Goal: Information Seeking & Learning: Learn about a topic

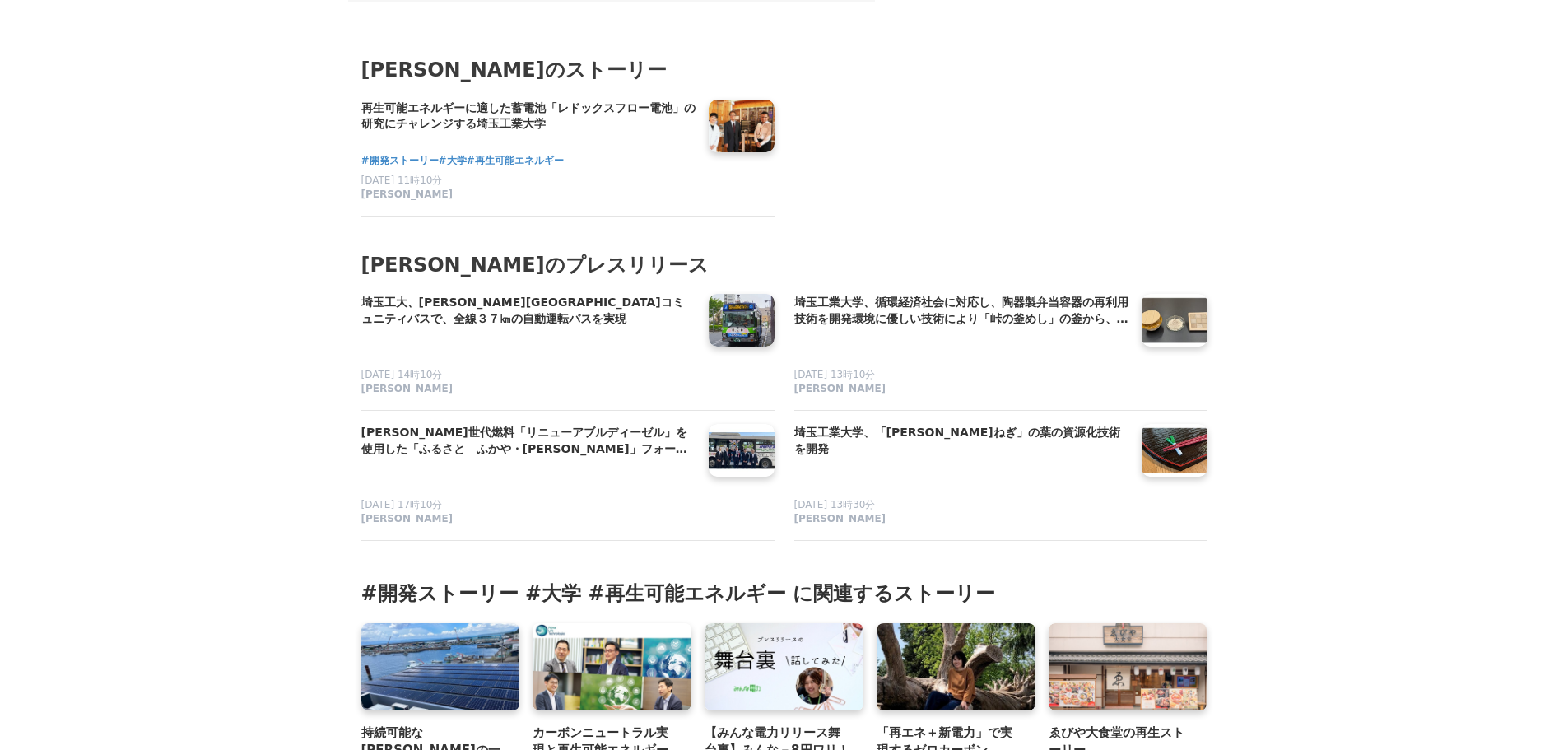
scroll to position [10786, 0]
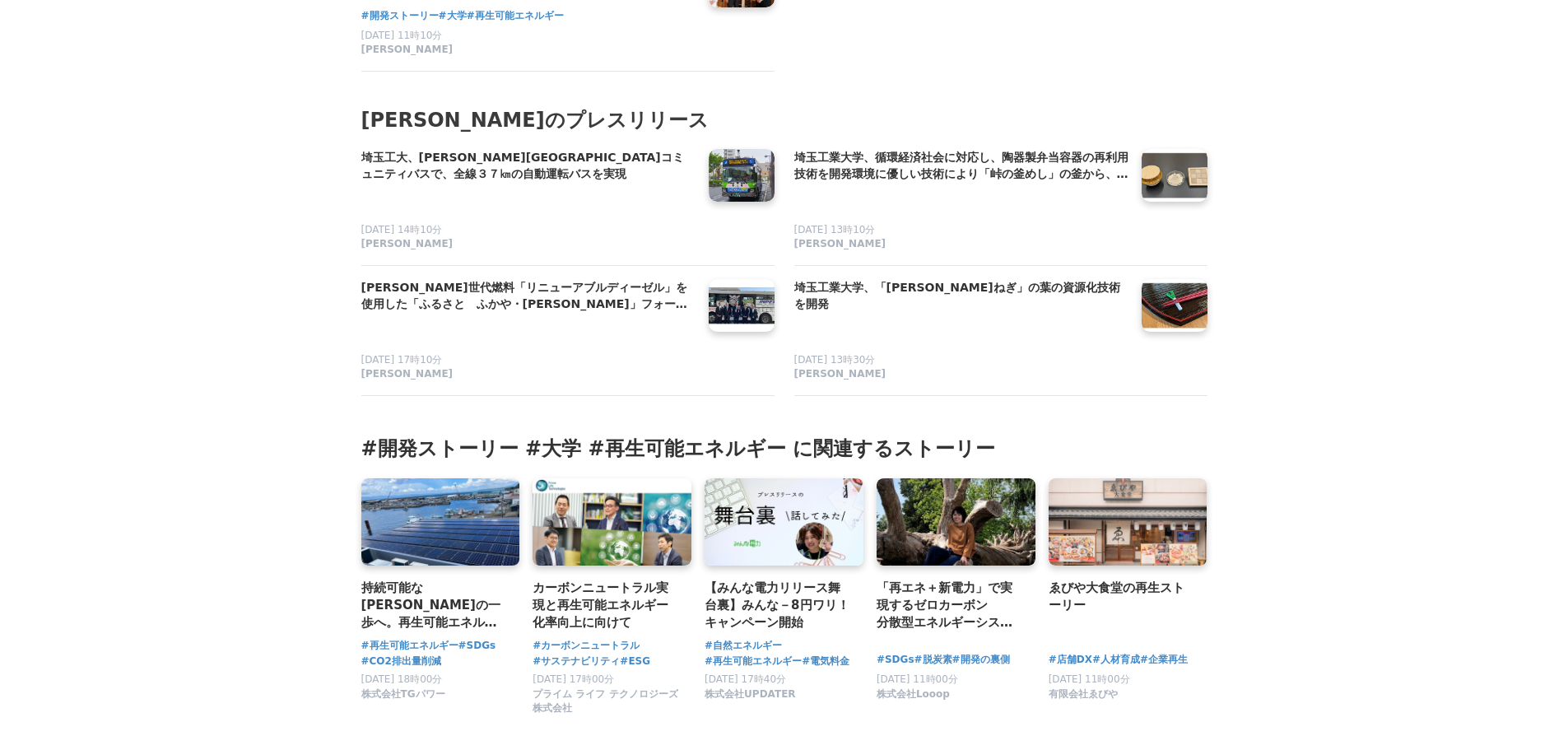
click at [445, 436] on h3 "#開発ストーリー #大学 #再生可能エネルギー に関連するストーリー" at bounding box center [784, 449] width 846 height 26
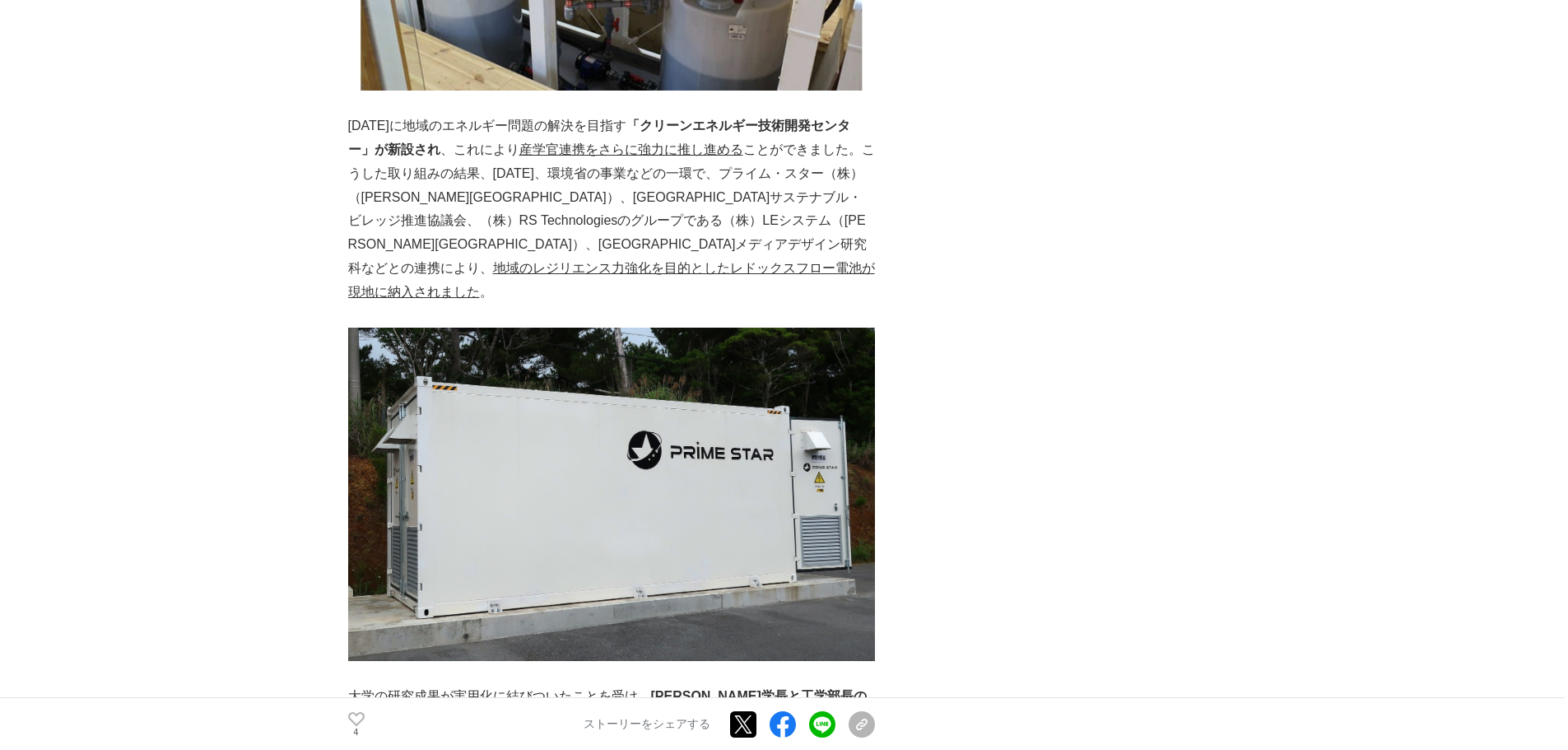
scroll to position [43, 0]
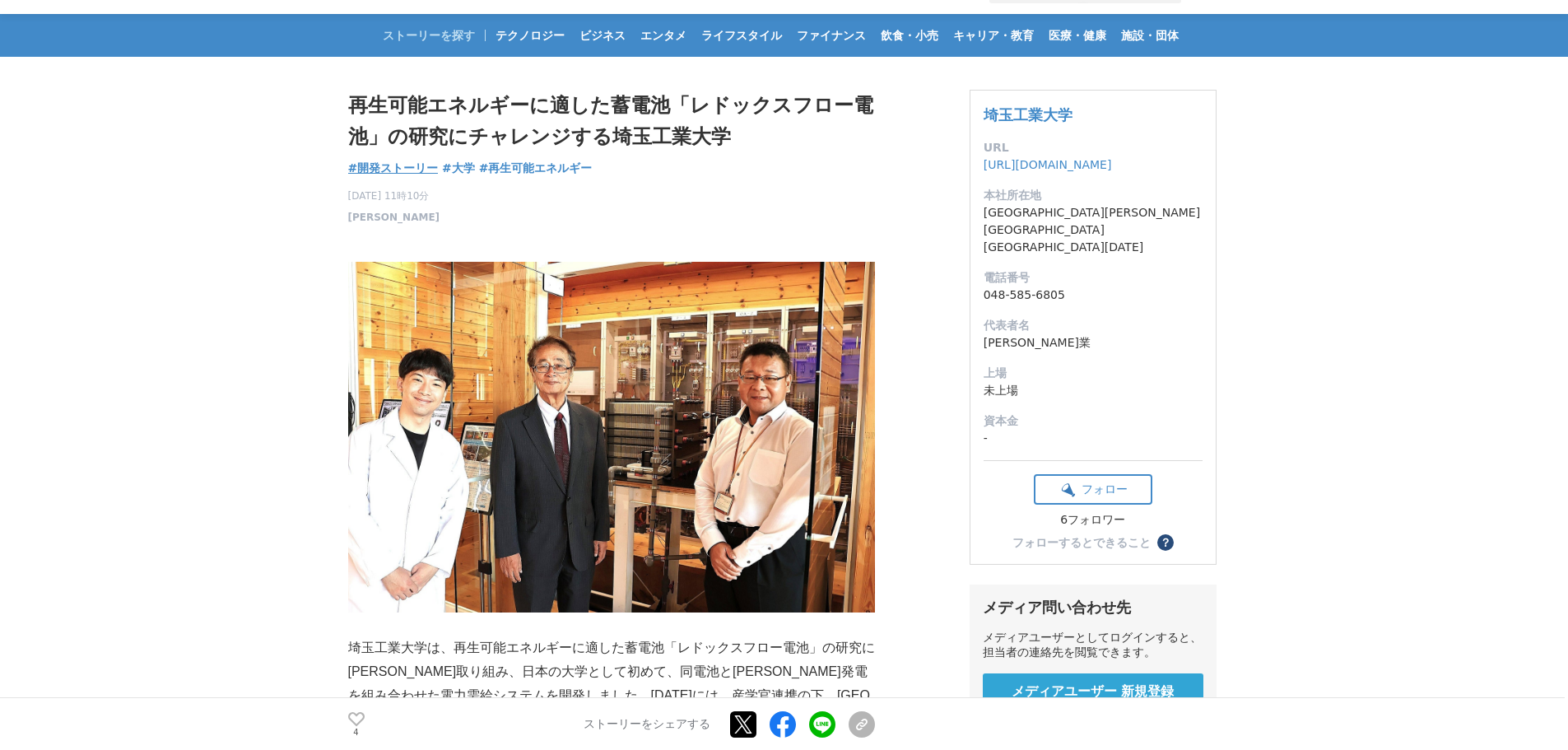
click at [423, 163] on span "#開発ストーリー" at bounding box center [394, 168] width 91 height 15
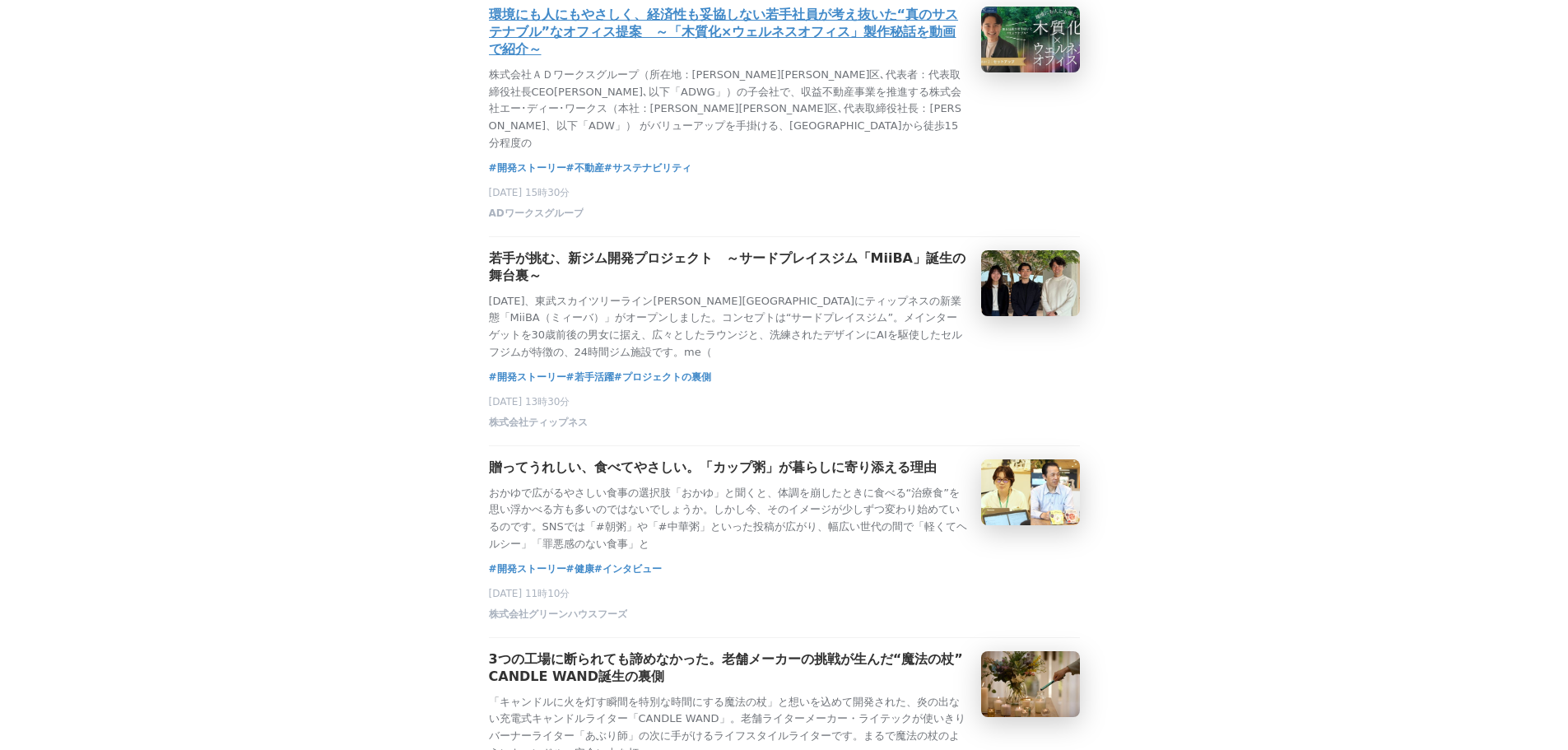
scroll to position [741, 0]
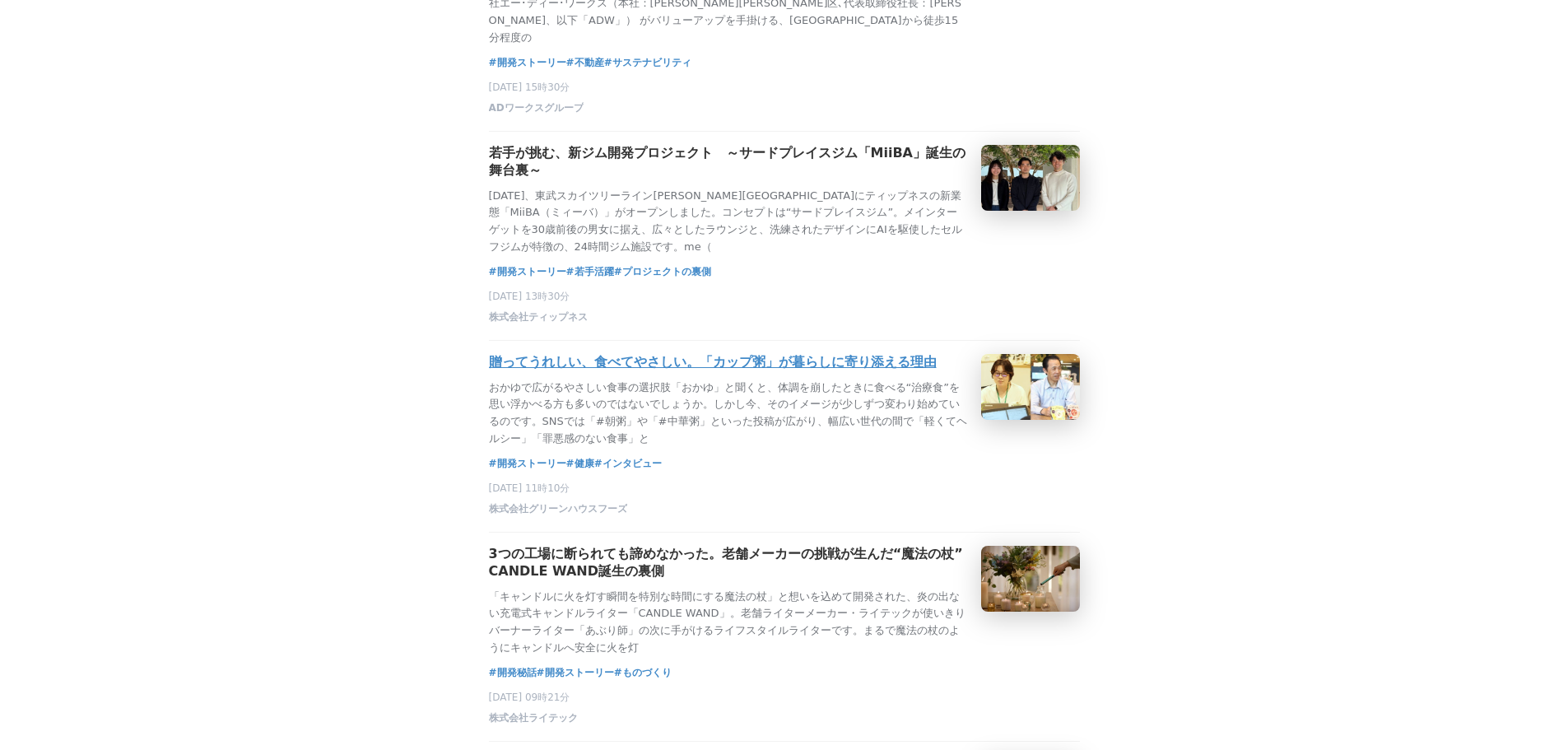
click at [573, 372] on h3 "贈ってうれしい、食べてやさしい。「カップ粥」が暮らしに寄り添える理由" at bounding box center [713, 363] width 447 height 18
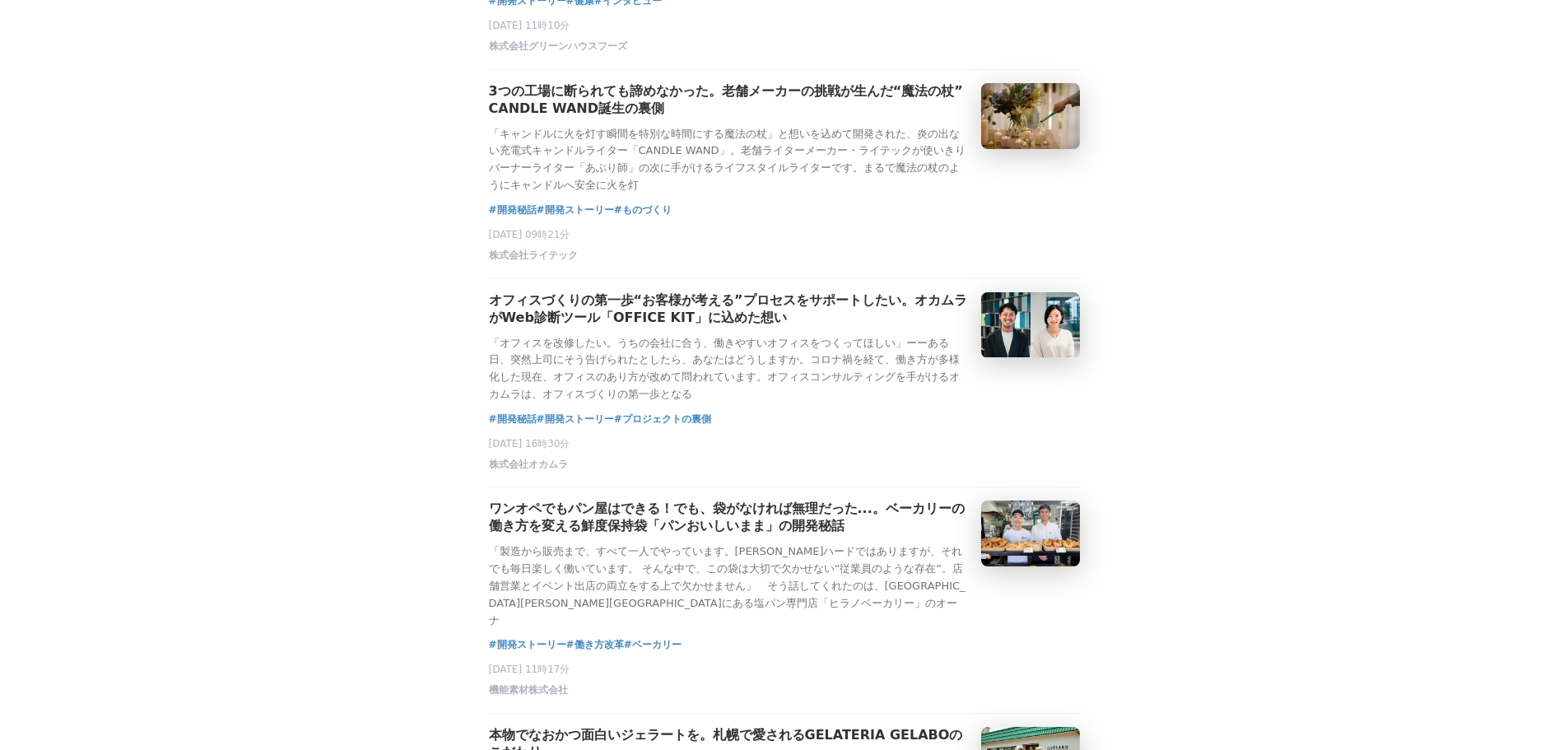
scroll to position [1482, 0]
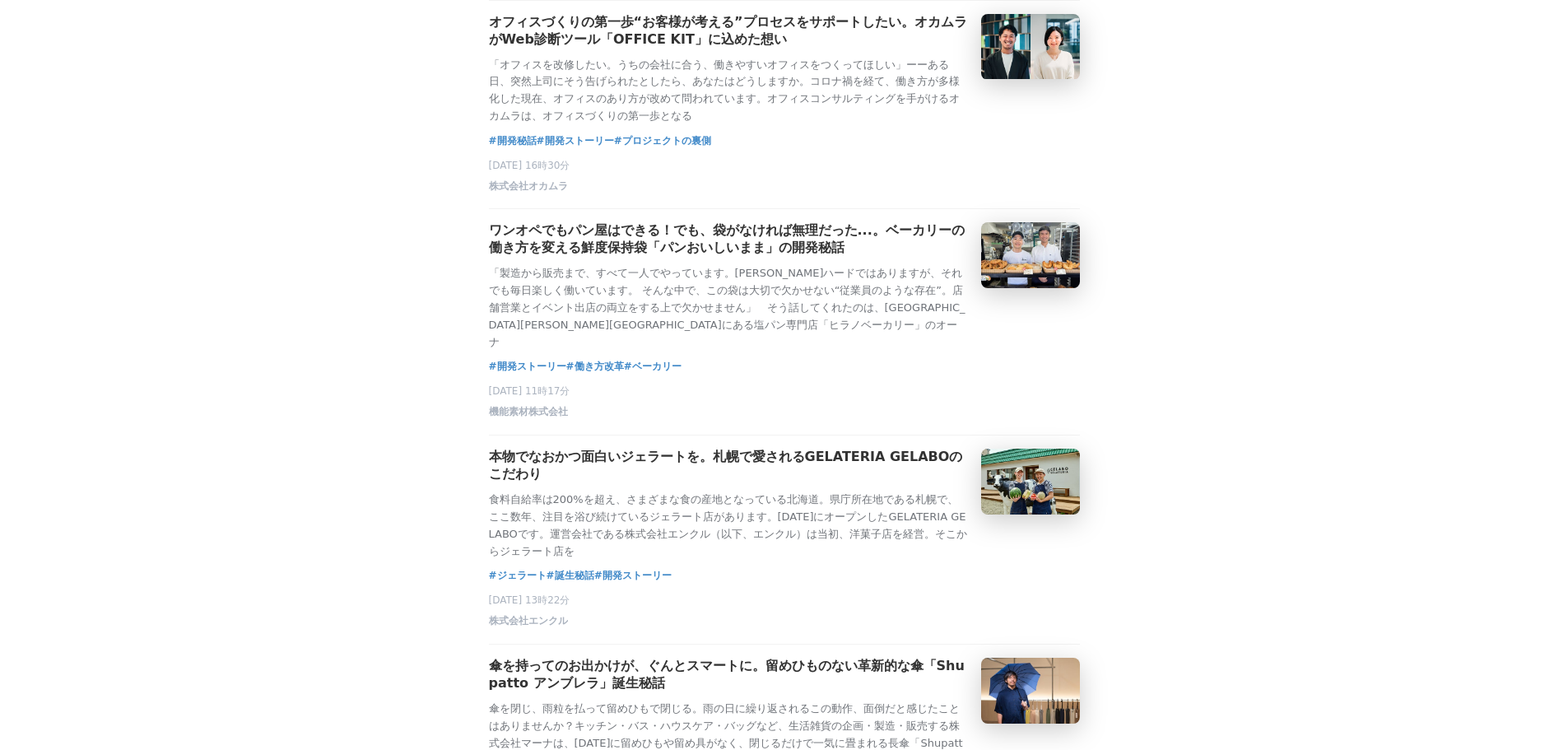
click at [580, 481] on div "#開発ストーリー 再生可能エネルギーに適した蓄電池「レドックスフロー電池」の研究にチャレンジする埼玉工業大学 　埼玉工業大学は、再生可能エネルギーに適した蓄電…" at bounding box center [784, 620] width 591 height 3930
click at [553, 484] on h3 "本物でなおかつ面白いジェラートを。札幌で愛されるGELATERIA GELABOのこだわり" at bounding box center [729, 465] width 479 height 34
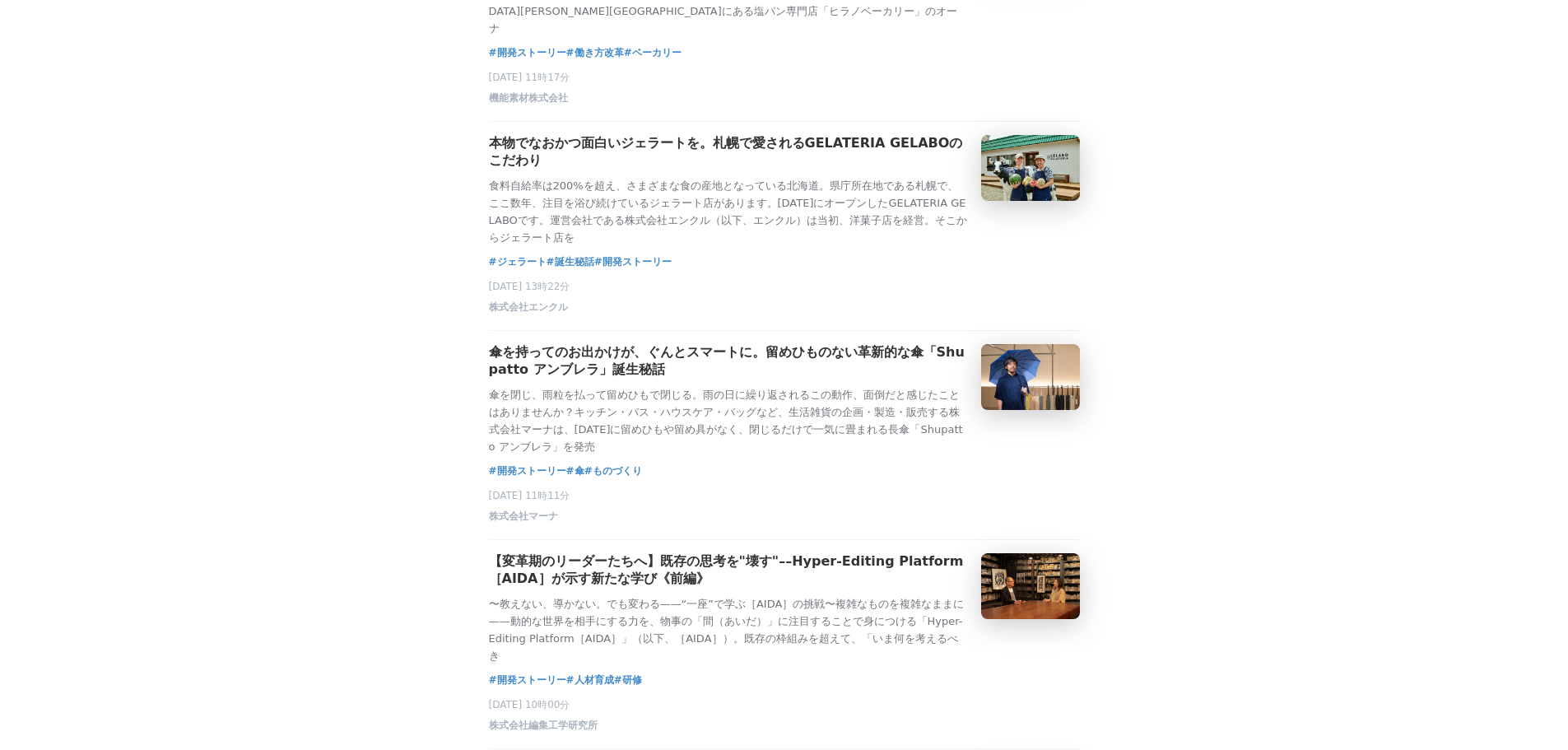
scroll to position [1812, 0]
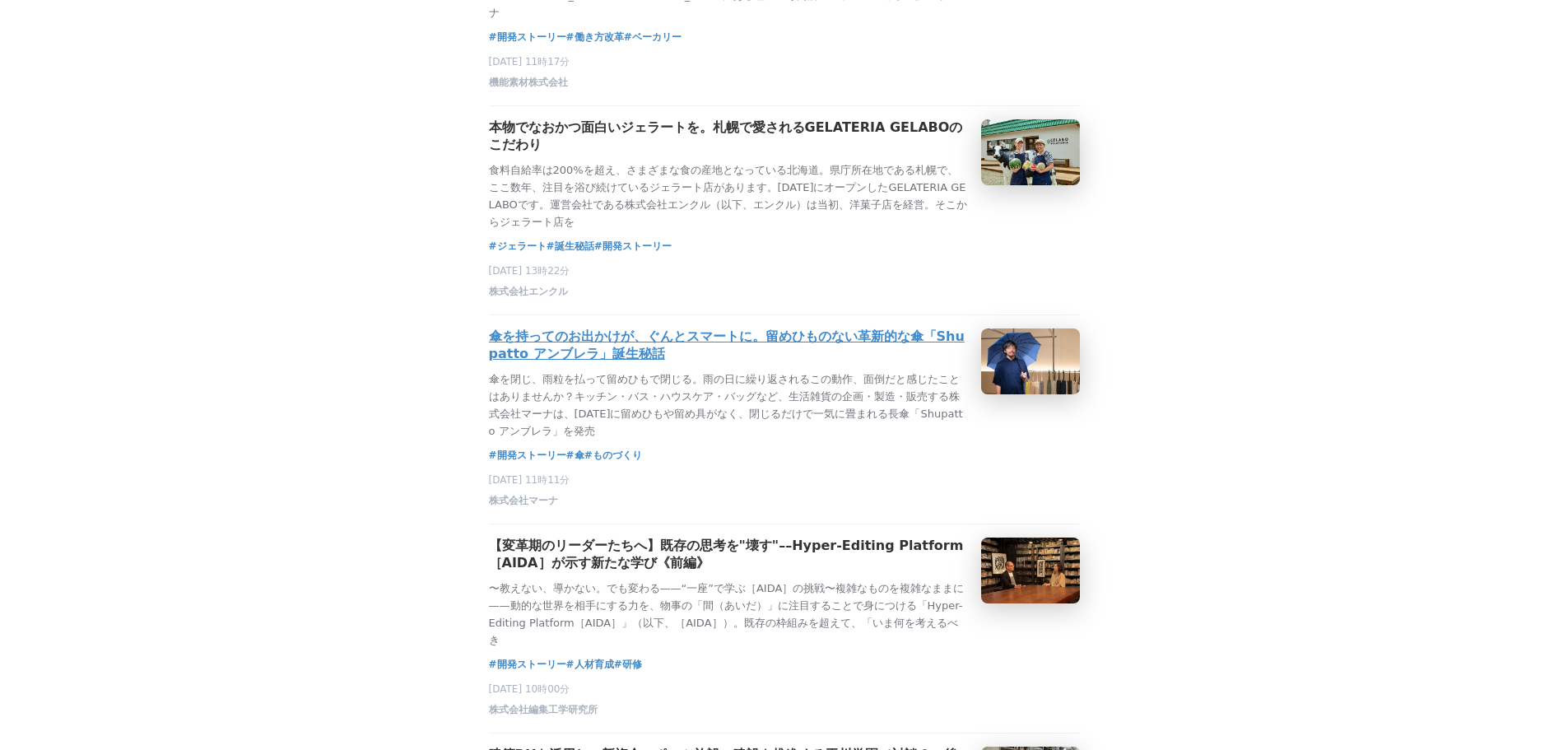
click at [528, 363] on h3 "傘を持ってのお出かけが、ぐんとスマートに。留めひものない革新的な傘「Shupatto アンブレラ」誕生秘話" at bounding box center [729, 345] width 479 height 34
click at [621, 363] on h3 "傘を持ってのお出かけが、ぐんとスマートに。留めひものない革新的な傘「Shupatto アンブレラ」誕生秘話" at bounding box center [729, 345] width 479 height 34
click at [635, 363] on h3 "傘を持ってのお出かけが、ぐんとスマートに。留めひものない革新的な傘「Shupatto アンブレラ」誕生秘話" at bounding box center [729, 345] width 479 height 34
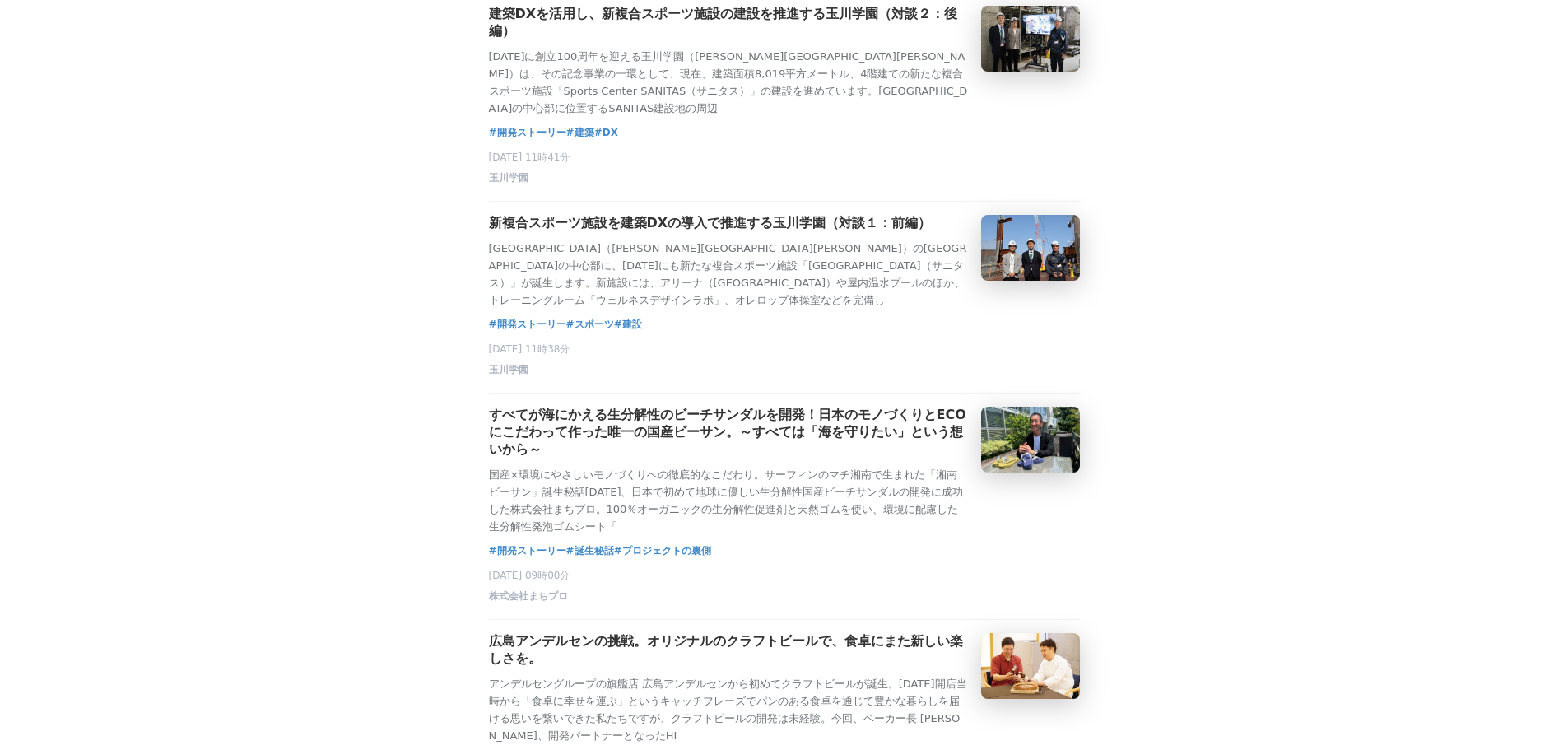
scroll to position [2717, 0]
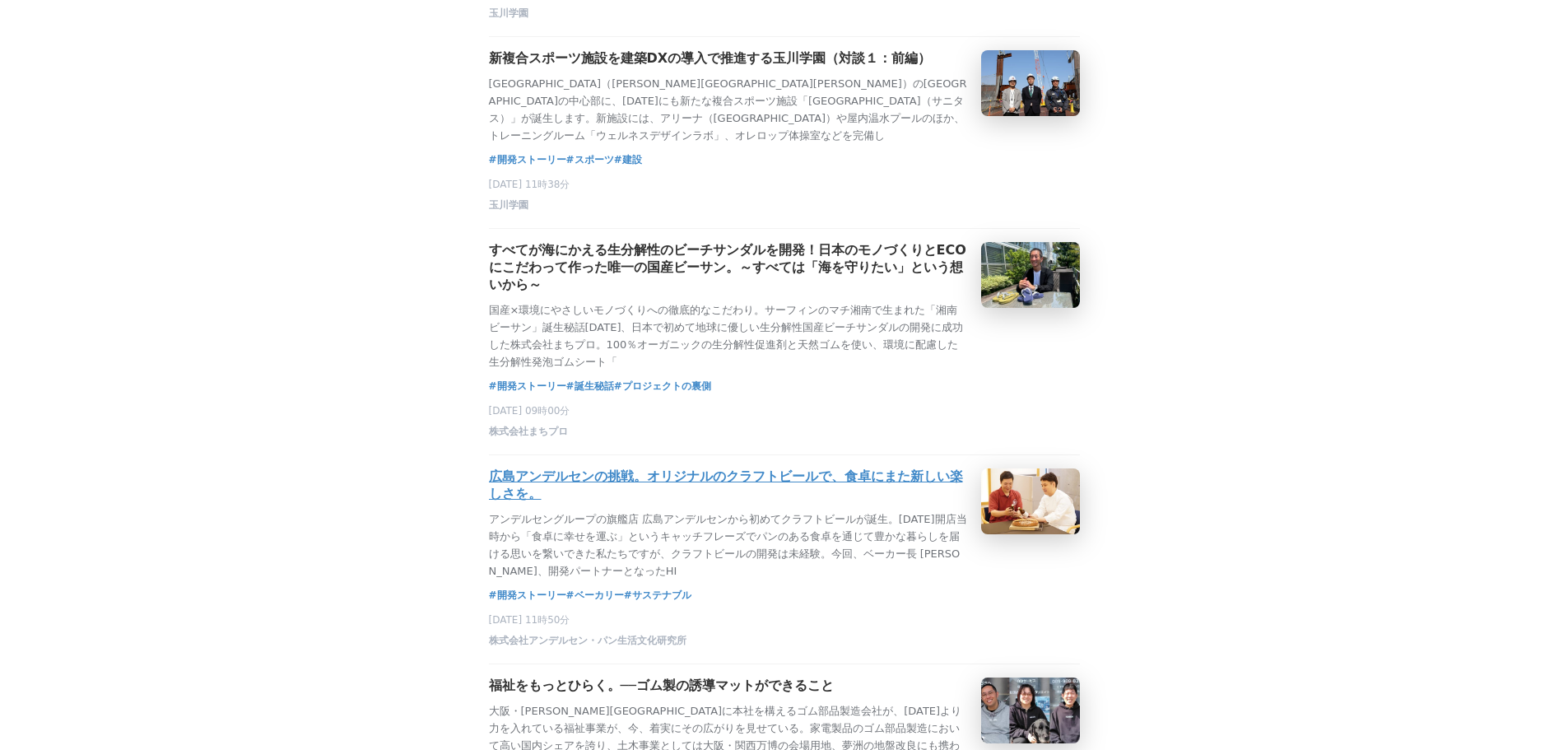
click at [807, 503] on h3 "広島アンデルセンの挑戦。オリジナルのクラフトビールで、食卓にまた新しい楽しさを。" at bounding box center [729, 486] width 479 height 34
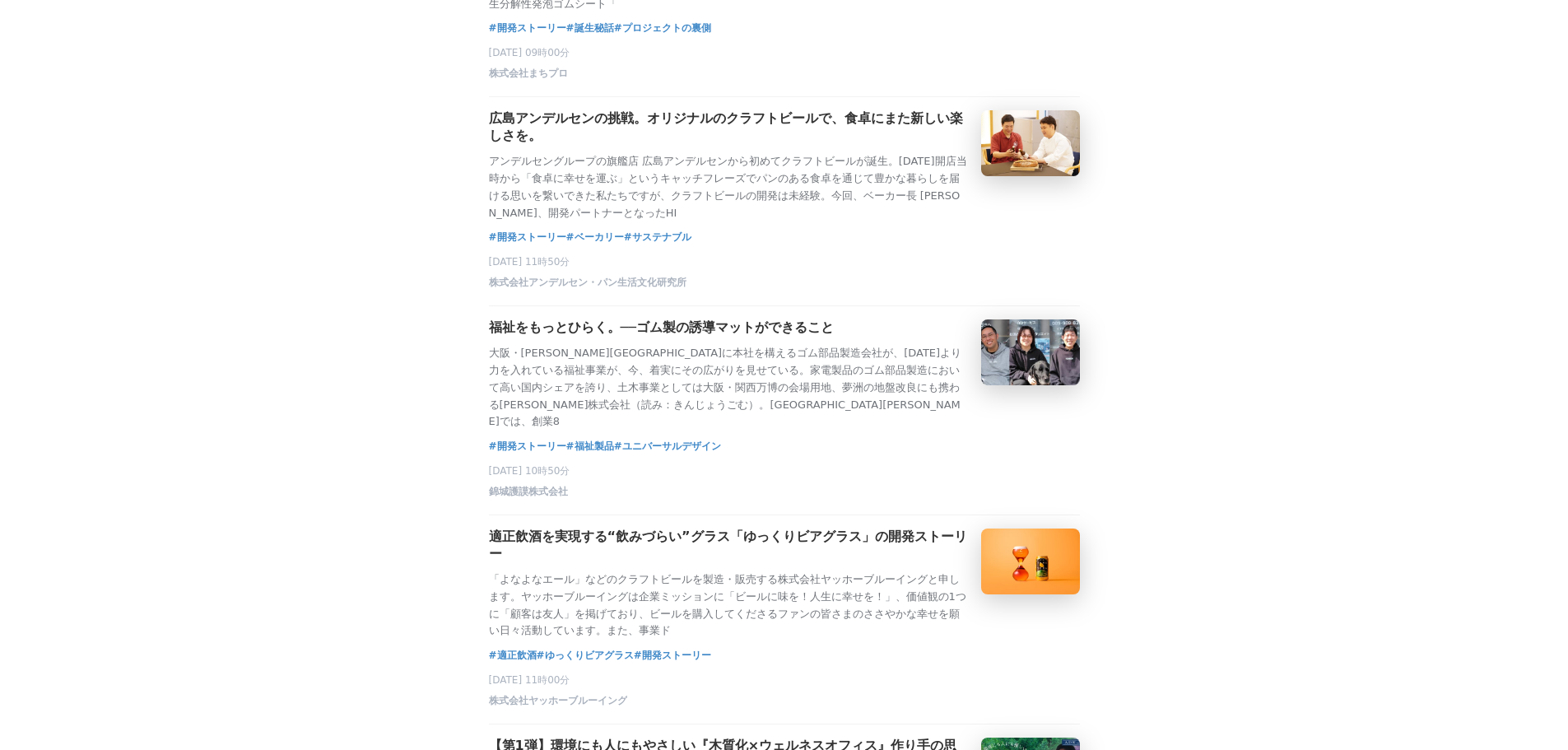
scroll to position [3046, 0]
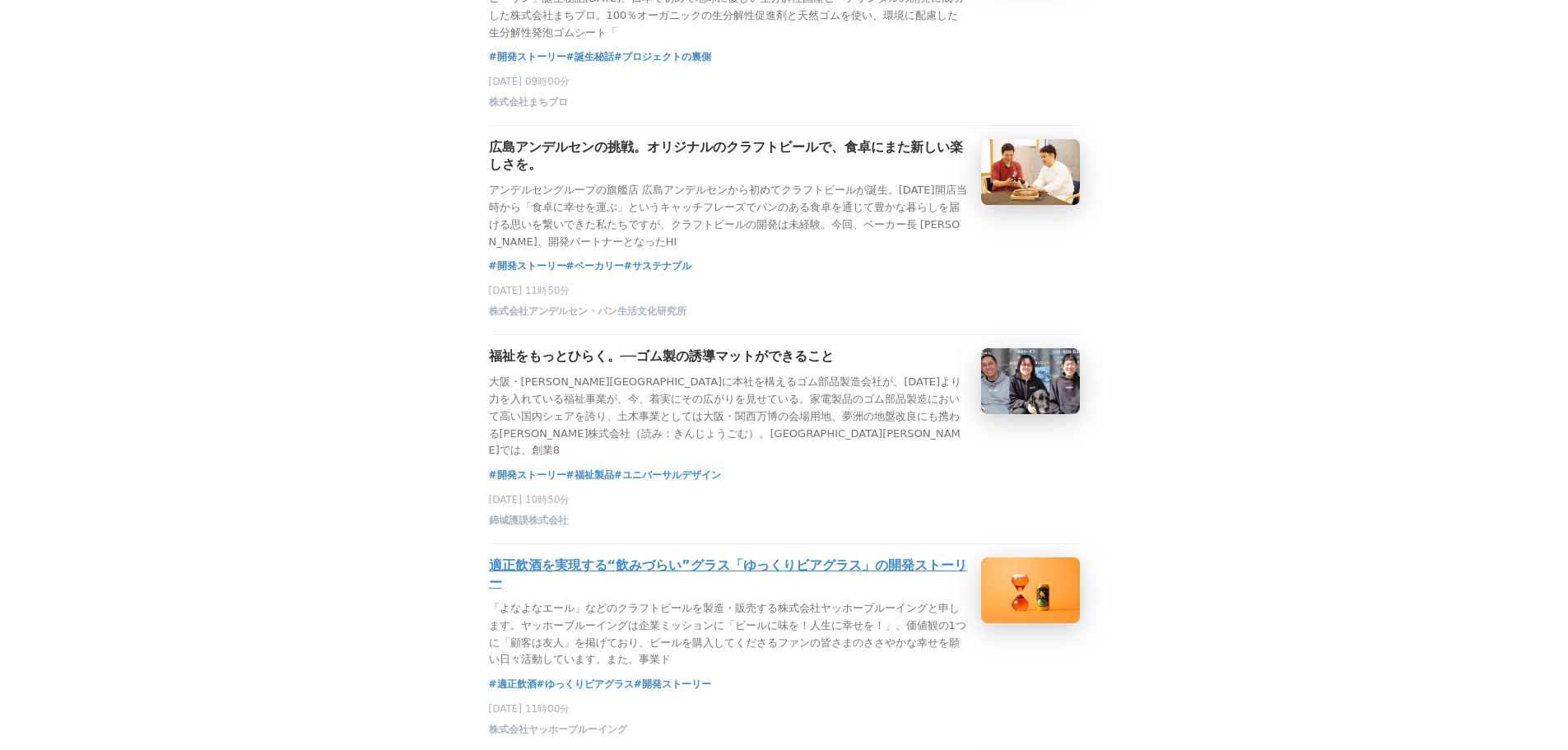
click at [761, 592] on h3 "適正飲酒を実現する“飲みづらい”グラス「ゆっくりビアグラス」の開発ストーリー" at bounding box center [729, 574] width 479 height 34
click at [848, 592] on h3 "適正飲酒を実現する“飲みづらい”グラス「ゆっくりビアグラス」の開発ストーリー" at bounding box center [729, 574] width 479 height 34
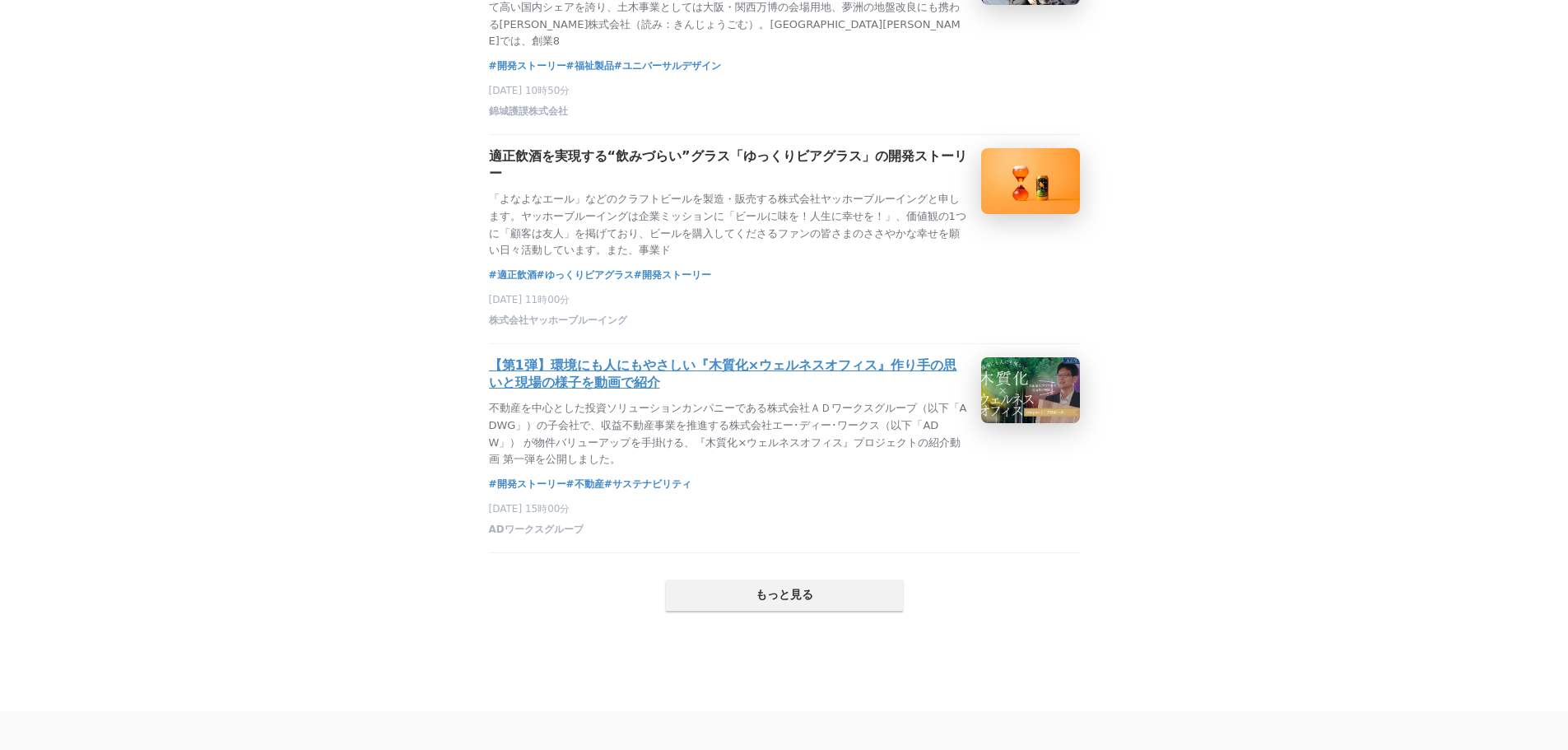
scroll to position [3458, 0]
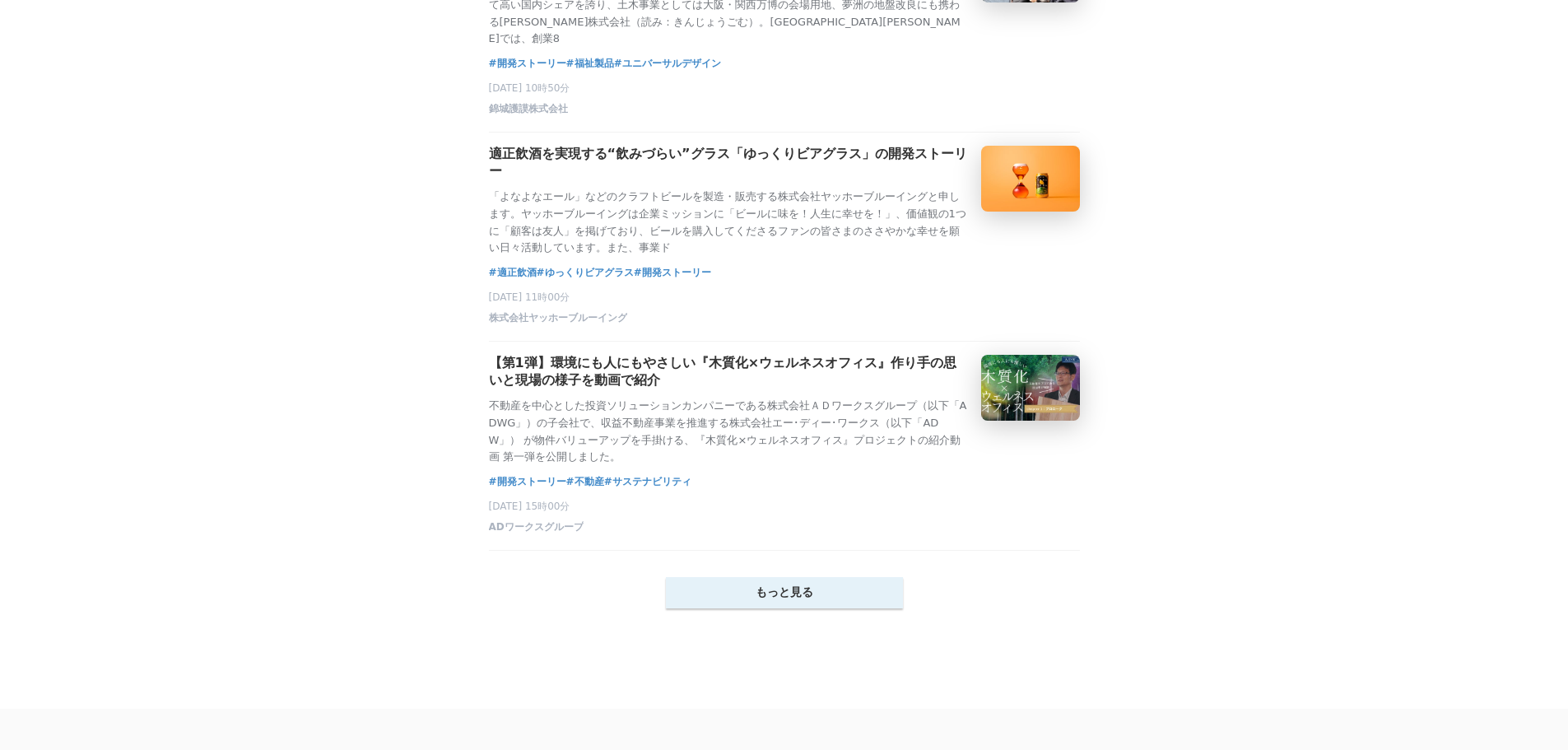
click at [780, 609] on button "もっと見る" at bounding box center [784, 593] width 237 height 31
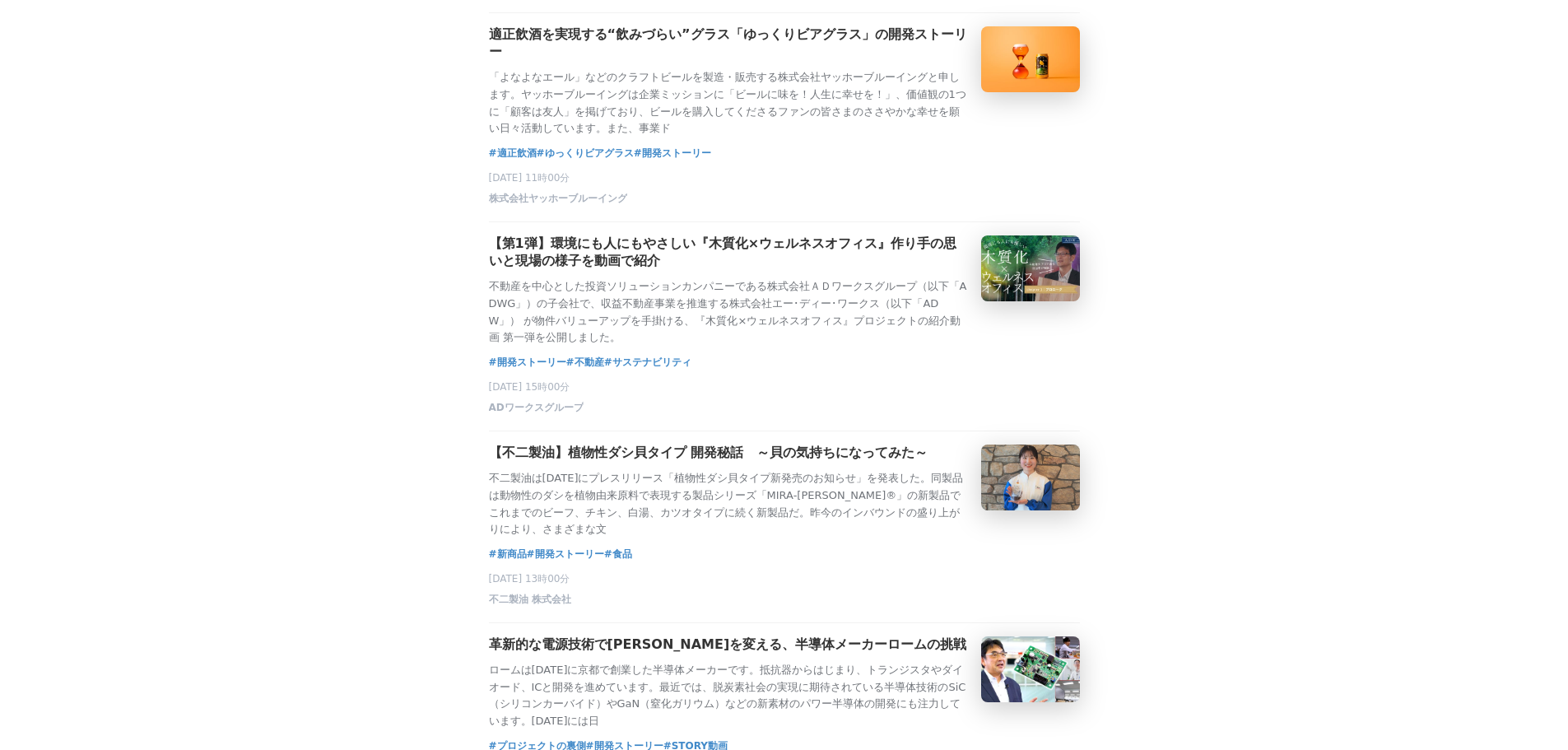
scroll to position [3705, 0]
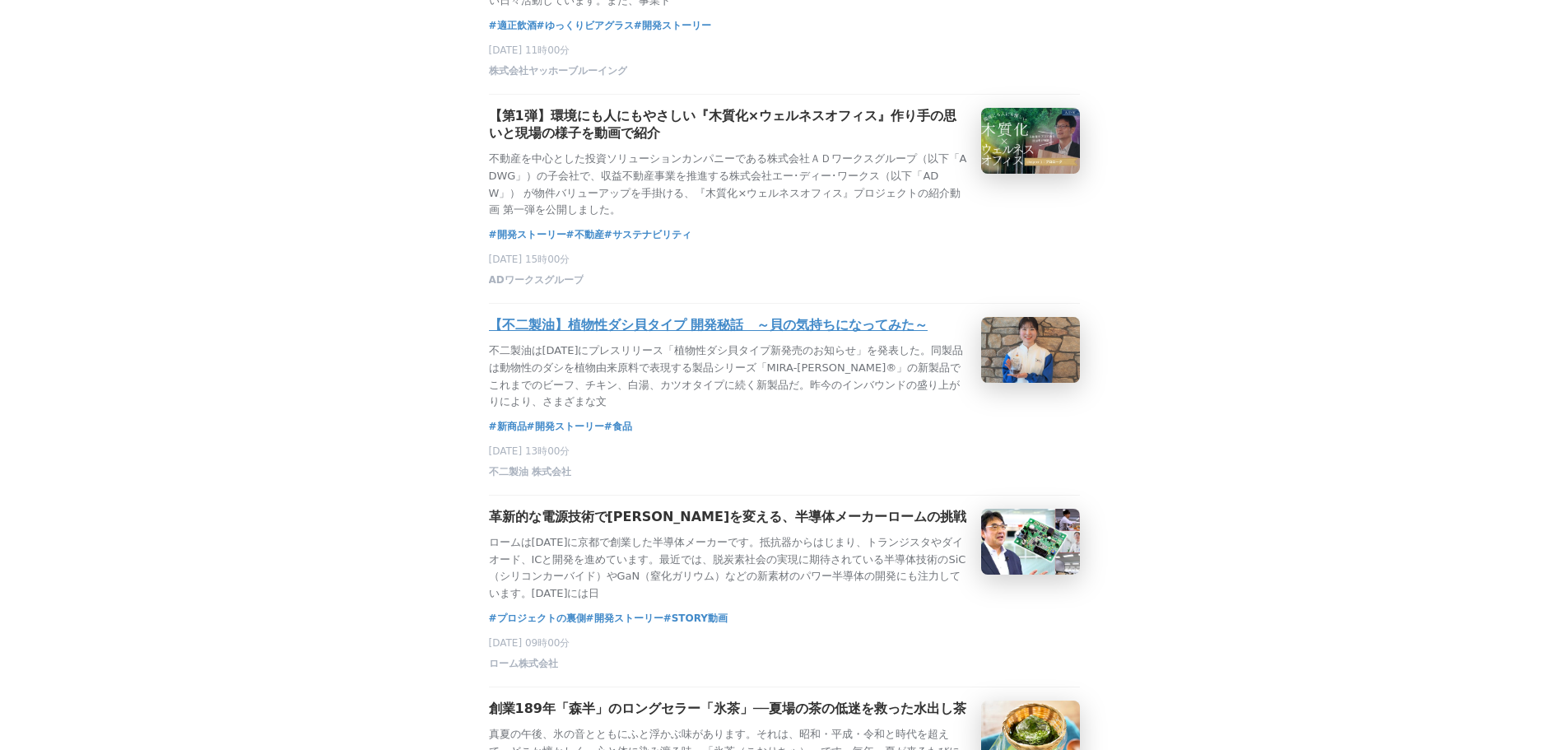
click at [827, 334] on h3 "【不二製油】植物性ダシ貝タイプ 開発秘話　～貝の気持ちになってみた～" at bounding box center [708, 326] width 439 height 18
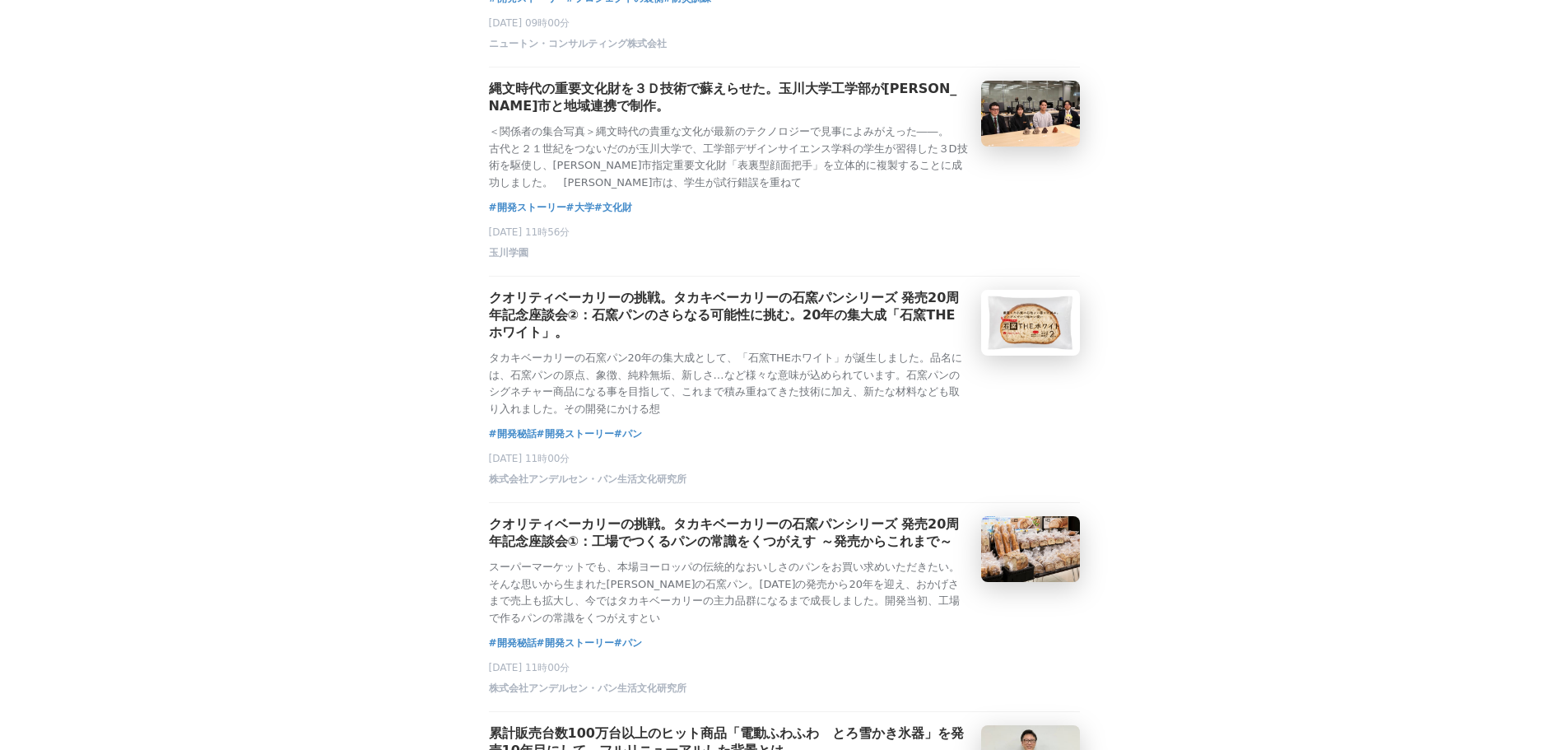
scroll to position [6010, 0]
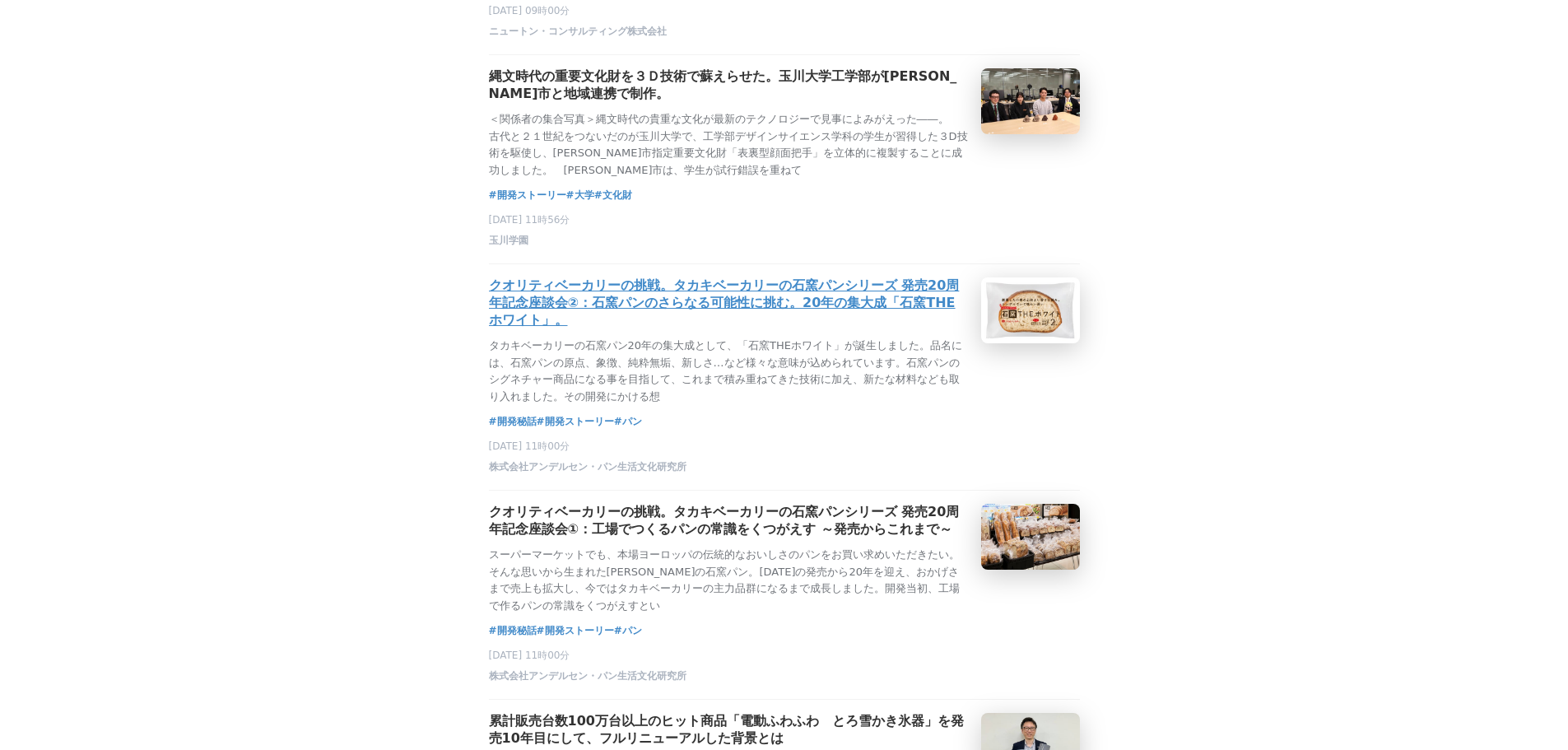
click at [871, 329] on h3 "クオリティベーカリーの挑戦。タカキベーカリーの石窯パンシリーズ 発売20周年記念座談会②：石窯パンのさらなる可能性に挑む。20年の集大成「石窯THEホワイト」。" at bounding box center [729, 303] width 479 height 52
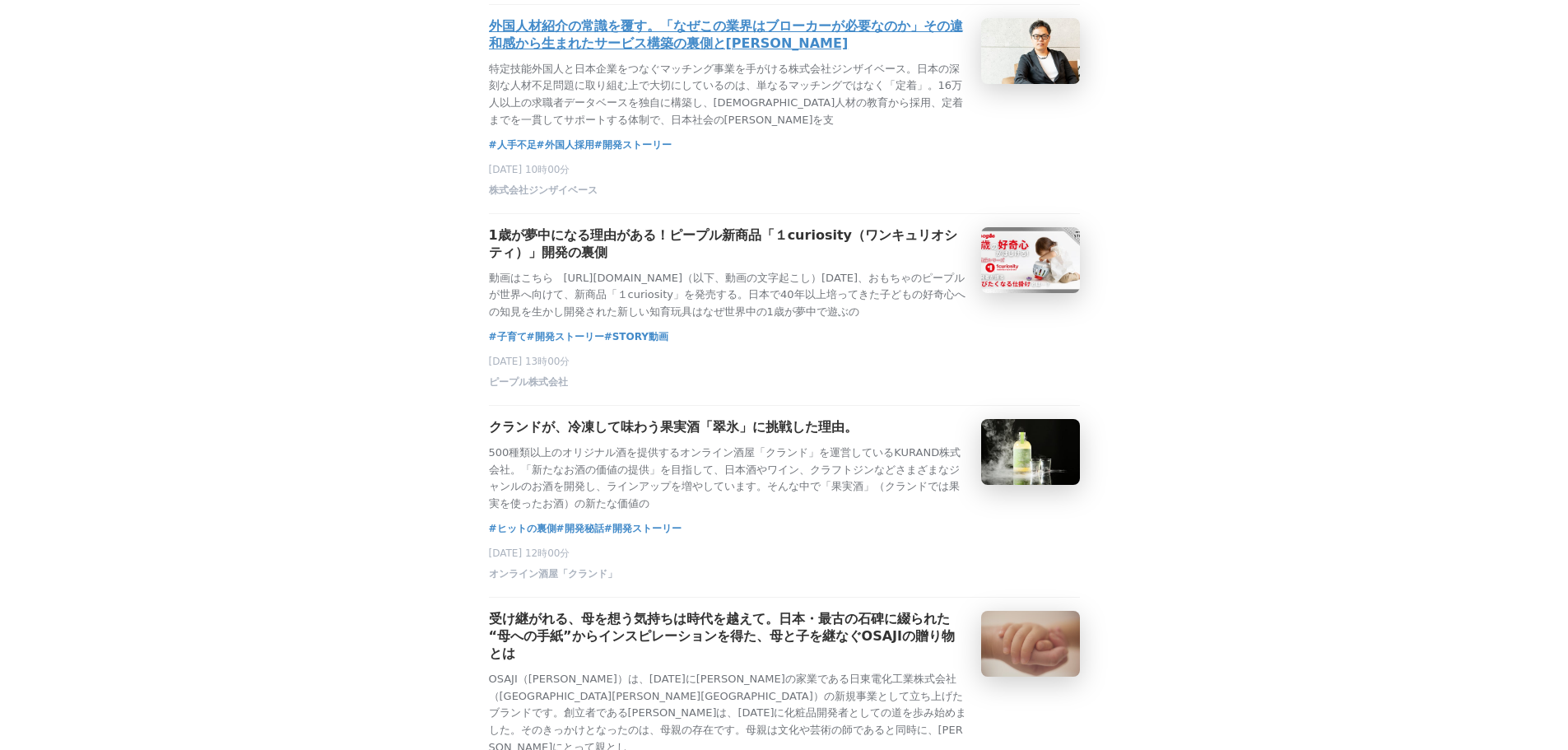
scroll to position [6916, 0]
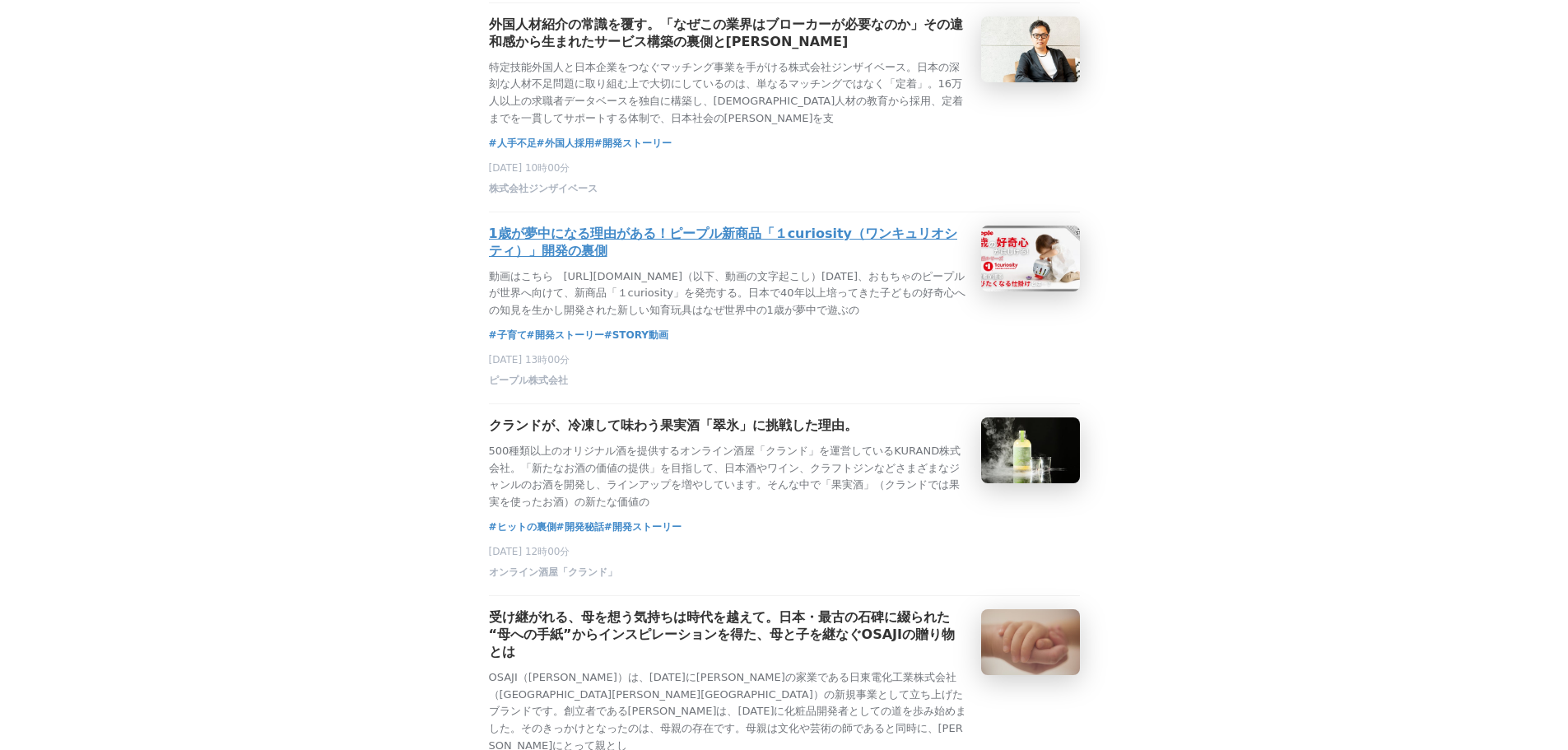
click at [688, 260] on h3 "1歳が夢中になる理由がある！ピープル新商品「１curiosity（ワンキュリオシティ）」開発の裏側" at bounding box center [729, 242] width 479 height 34
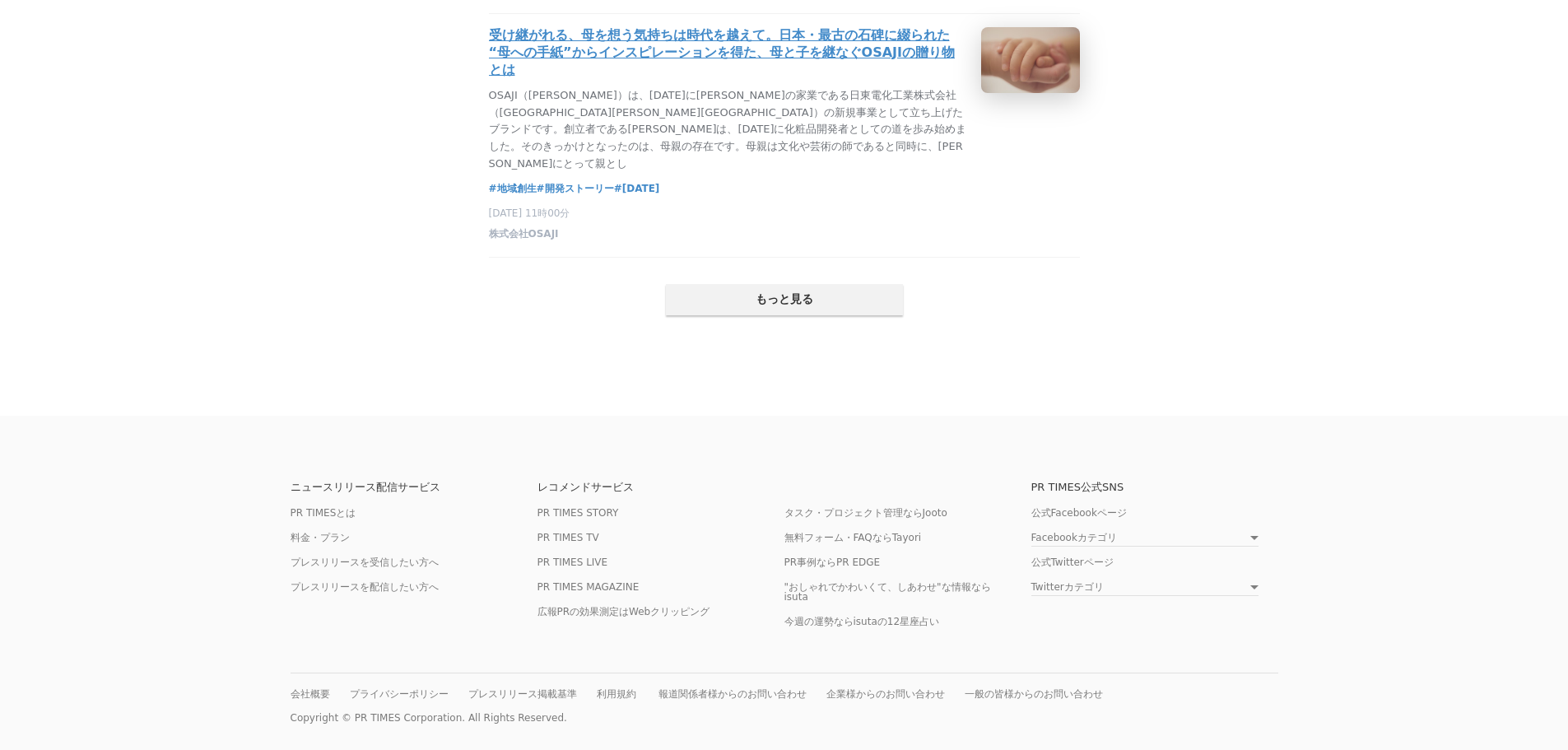
scroll to position [7657, 0]
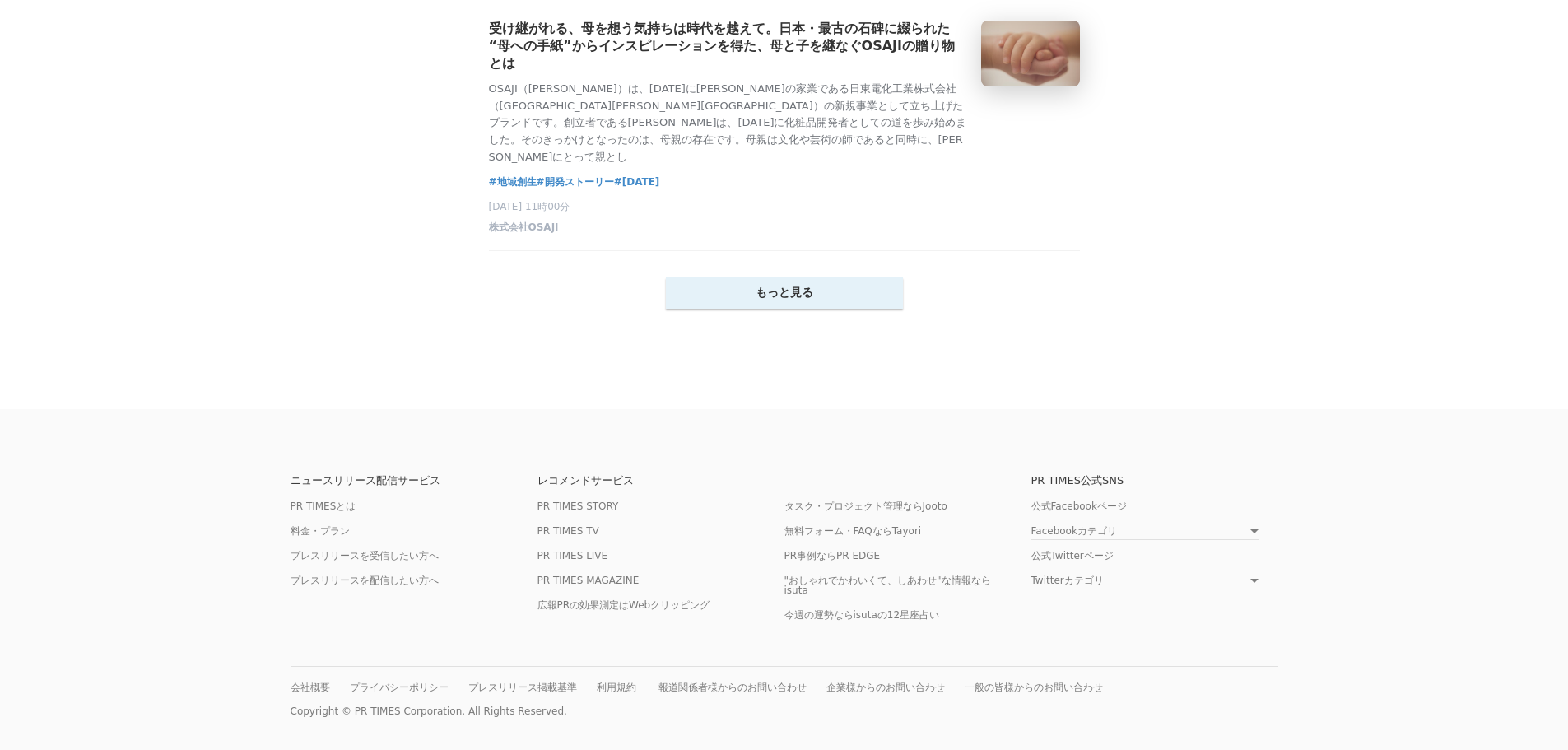
click at [743, 309] on button "もっと見る" at bounding box center [784, 293] width 237 height 31
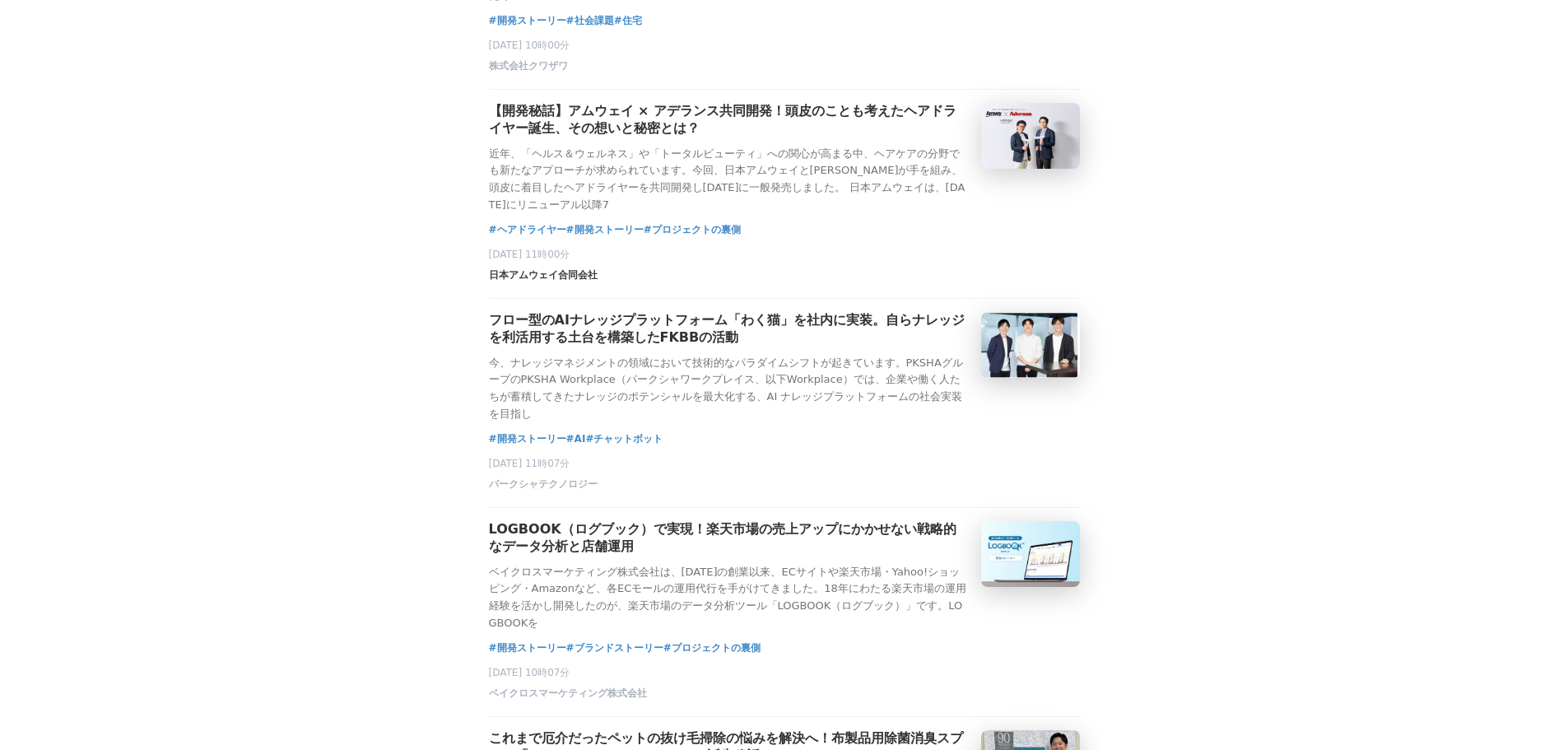
scroll to position [7904, 0]
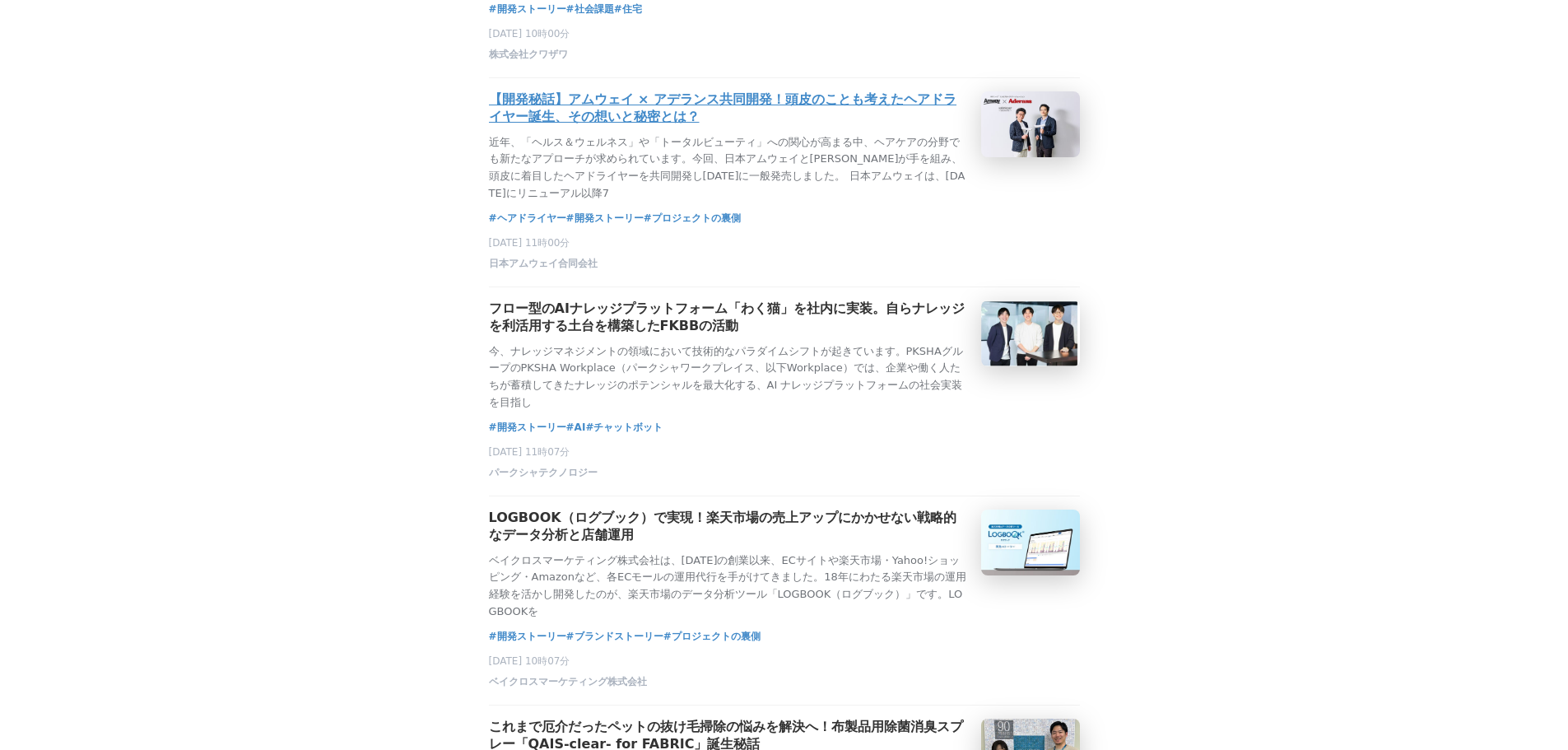
click at [680, 126] on h3 "【開発秘話】アムウェイ × アデランス共同開発！頭皮のことも考えたヘアドライヤー誕生、その想いと秘密とは？" at bounding box center [729, 108] width 479 height 34
click at [677, 126] on h3 "【開発秘話】アムウェイ × アデランス共同開発！頭皮のことも考えたヘアドライヤー誕生、その想いと秘密とは？" at bounding box center [729, 108] width 479 height 34
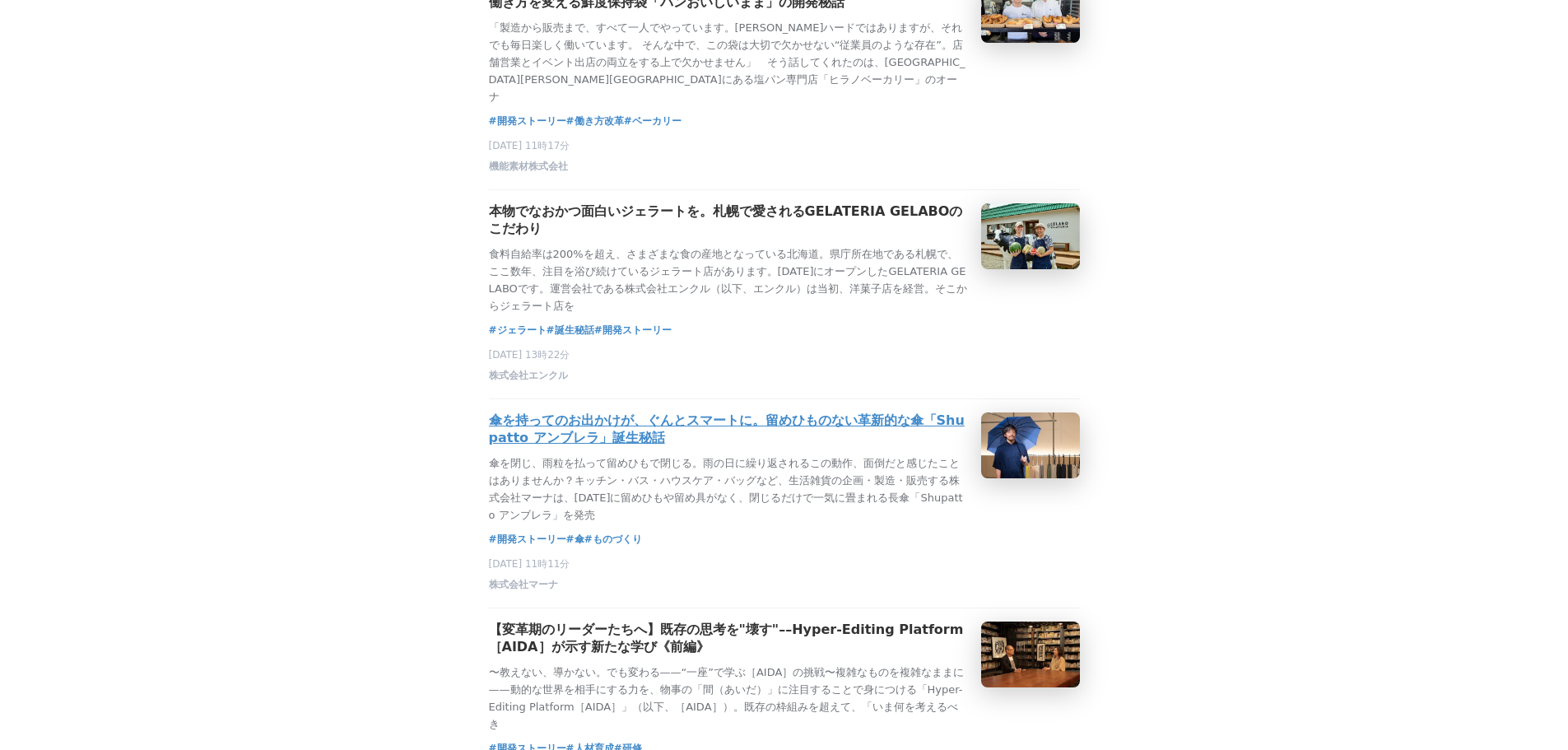
scroll to position [1729, 0]
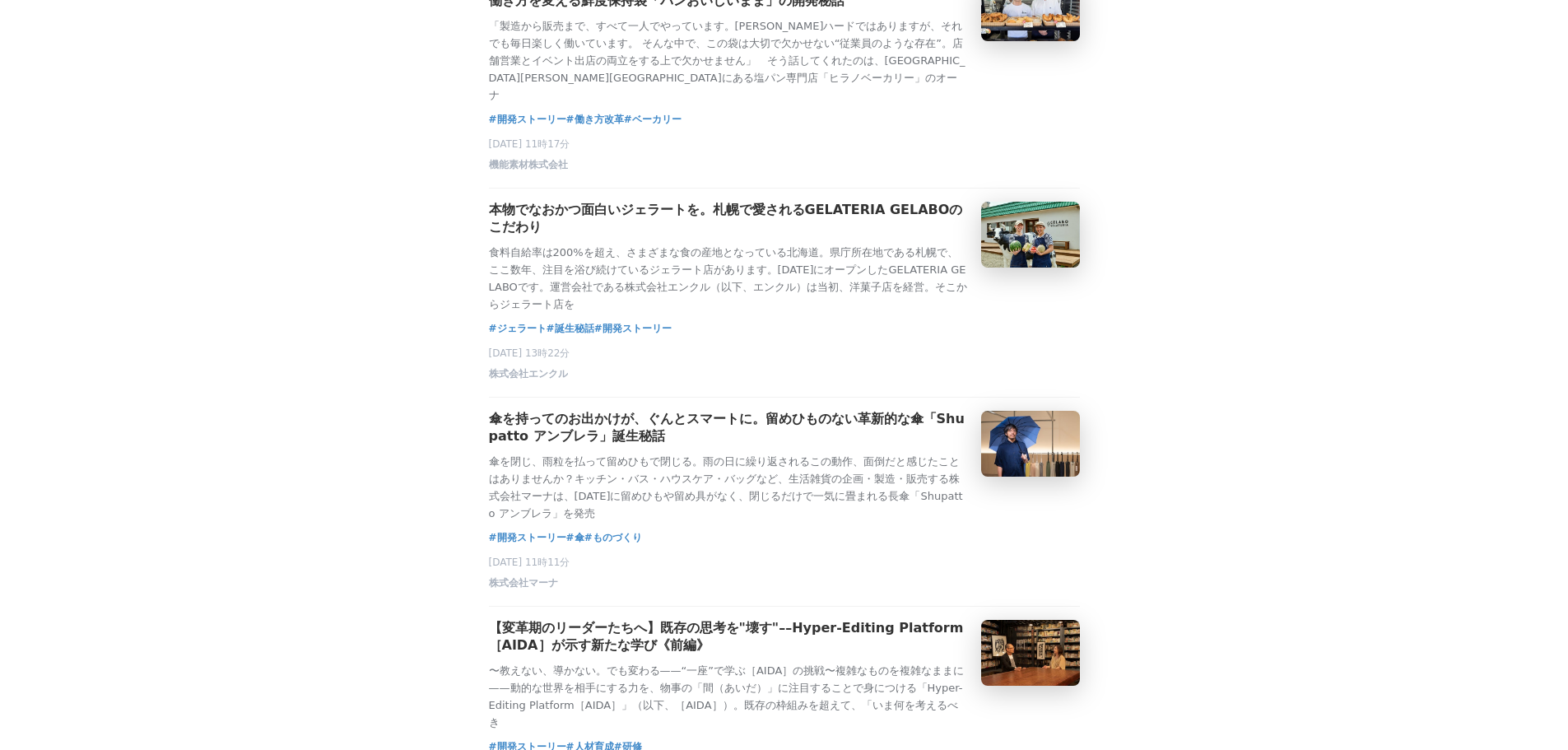
click at [755, 446] on h3 "傘を持ってのお出かけが、ぐんとスマートに。留めひものない革新的な傘「Shupatto アンブレラ」誕生秘話" at bounding box center [729, 427] width 479 height 34
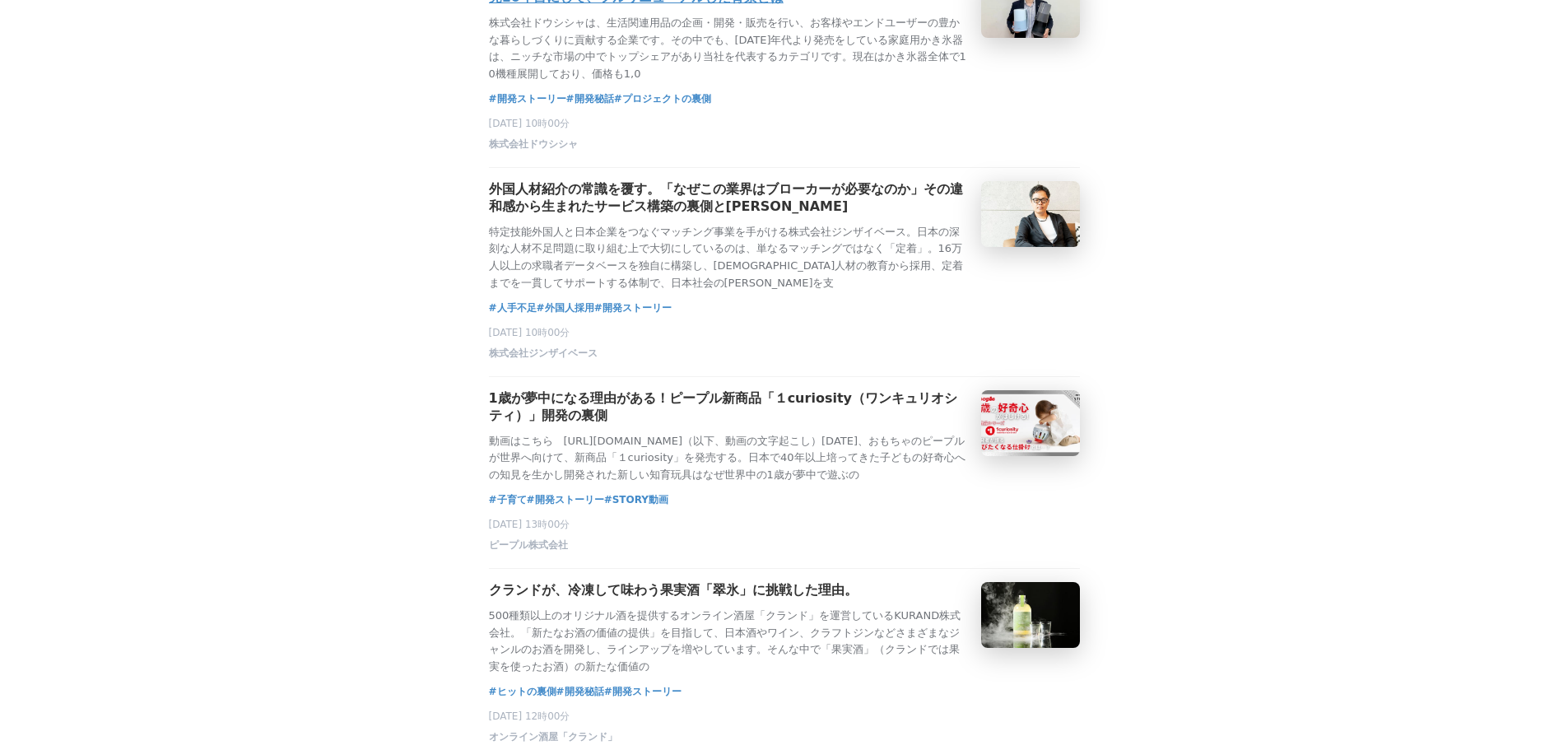
scroll to position [6587, 0]
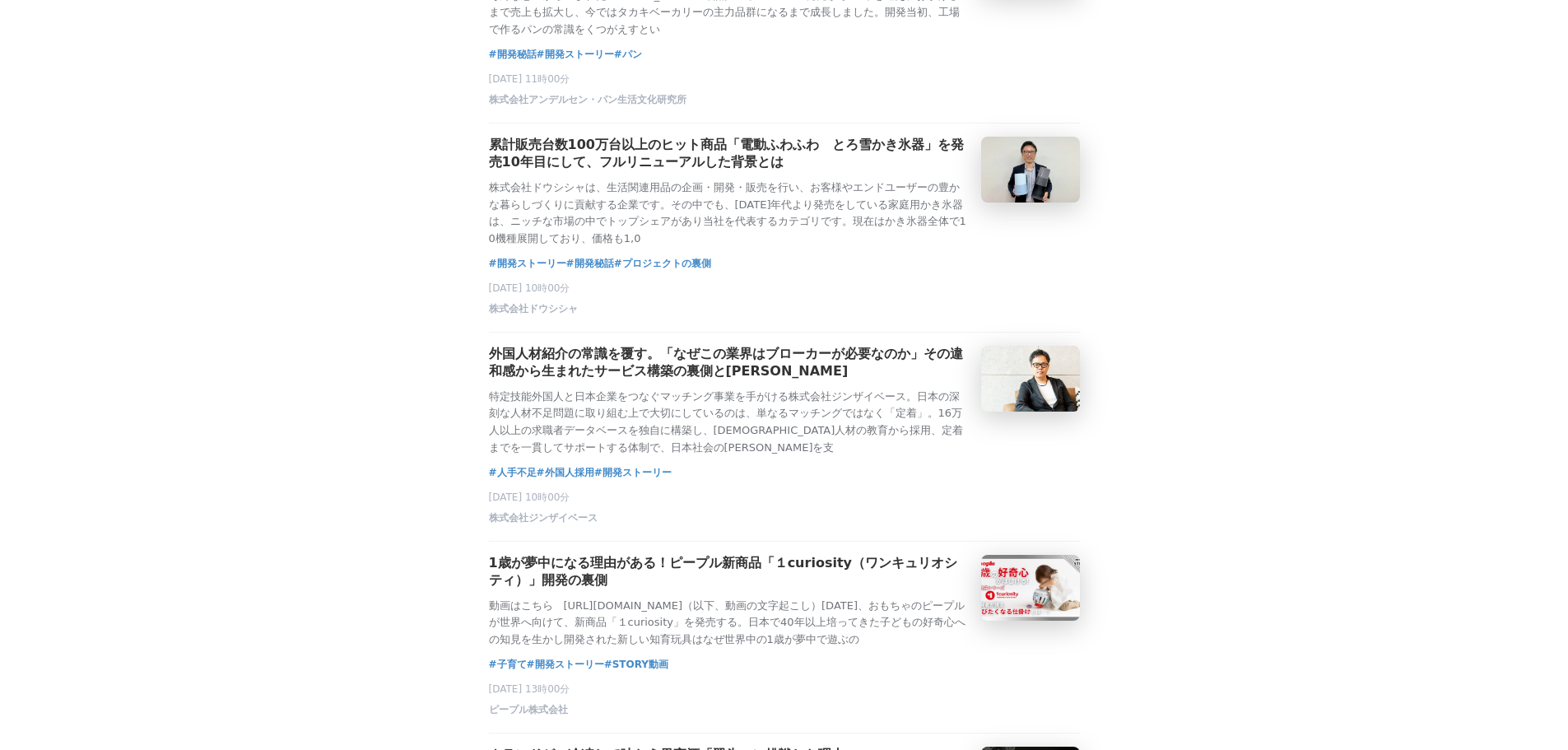
drag, startPoint x: 838, startPoint y: 190, endPoint x: 831, endPoint y: 196, distance: 9.2
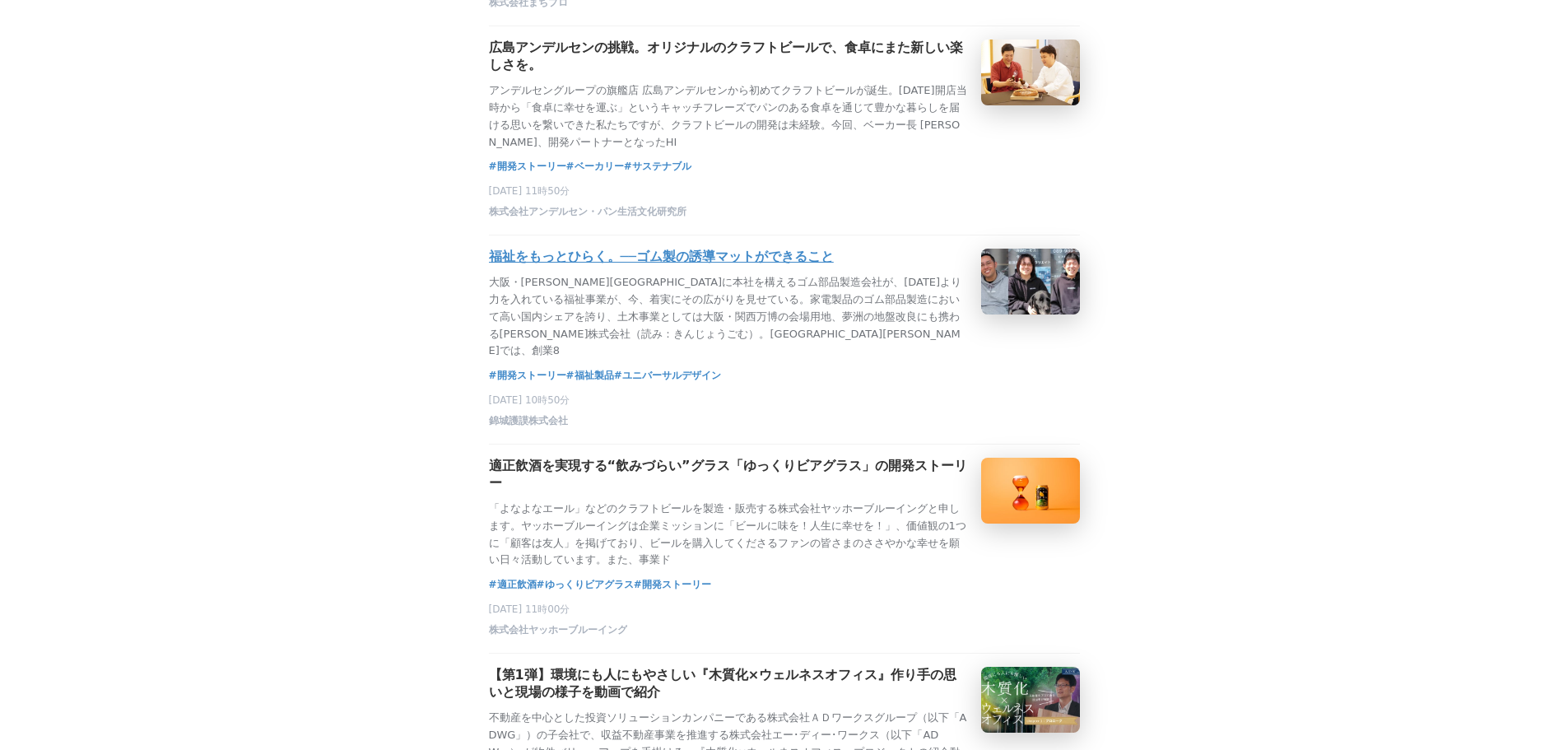
scroll to position [3046, 0]
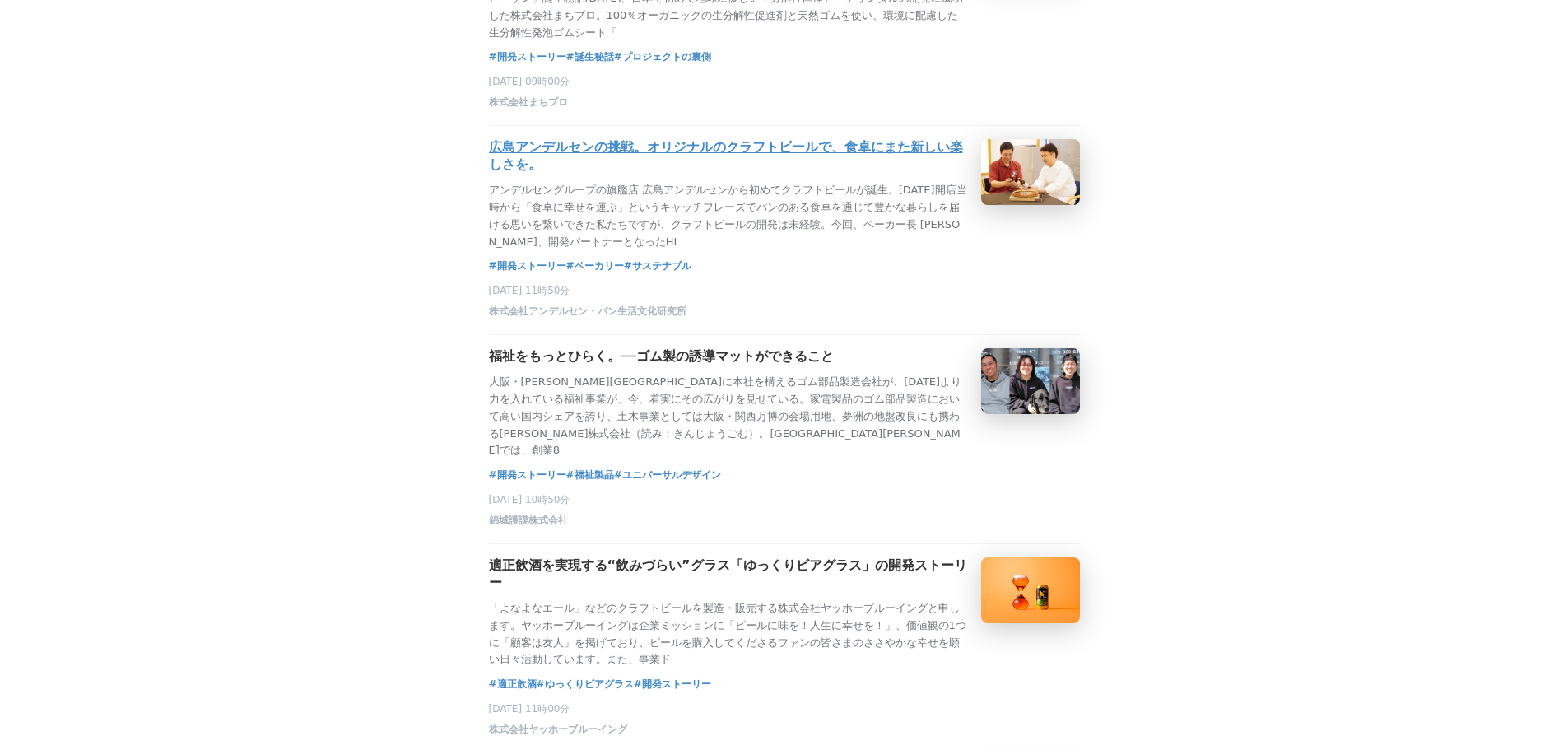
click at [840, 174] on h3 "広島アンデルセンの挑戦。オリジナルのクラフトビールで、食卓にまた新しい楽しさを。" at bounding box center [729, 155] width 479 height 34
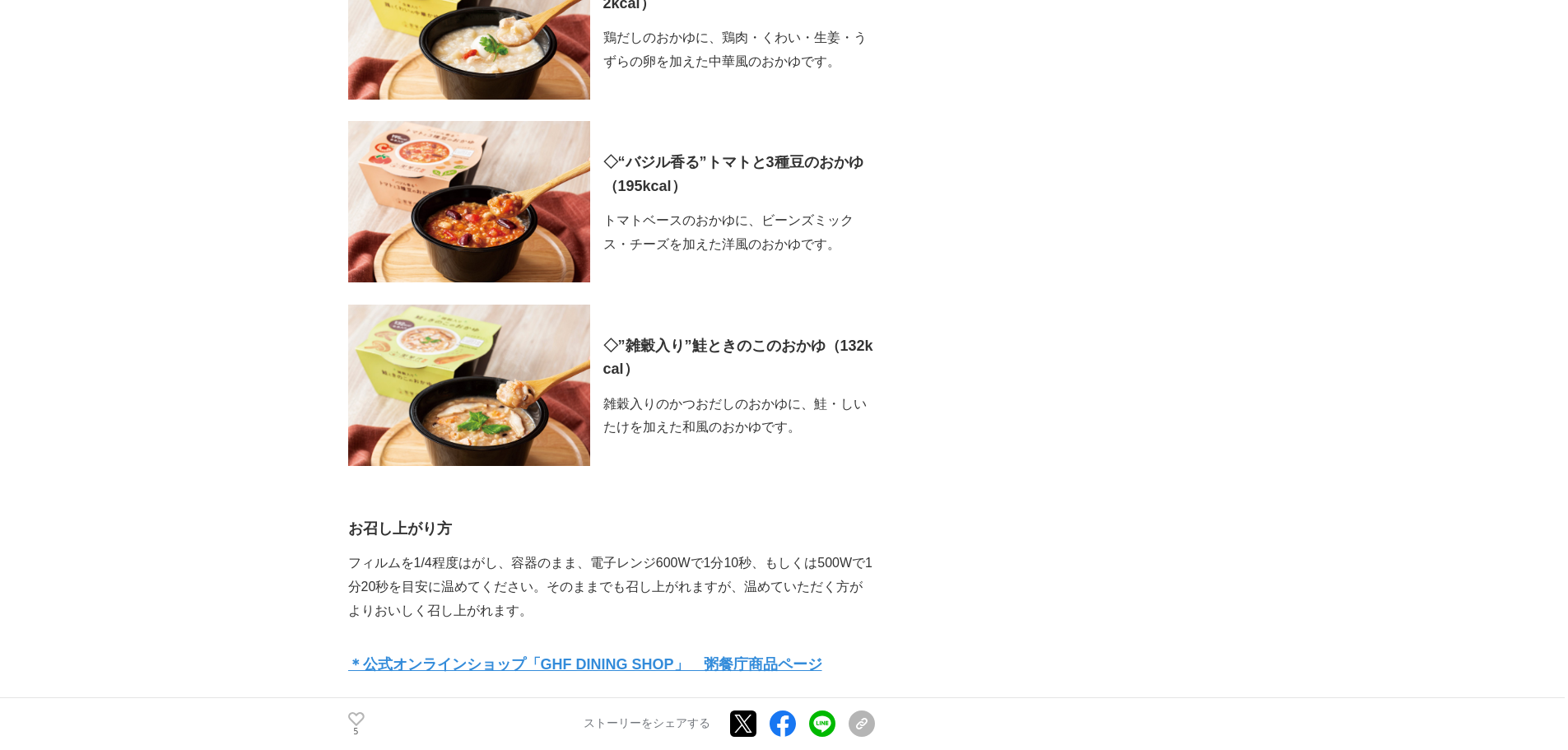
scroll to position [5269, 0]
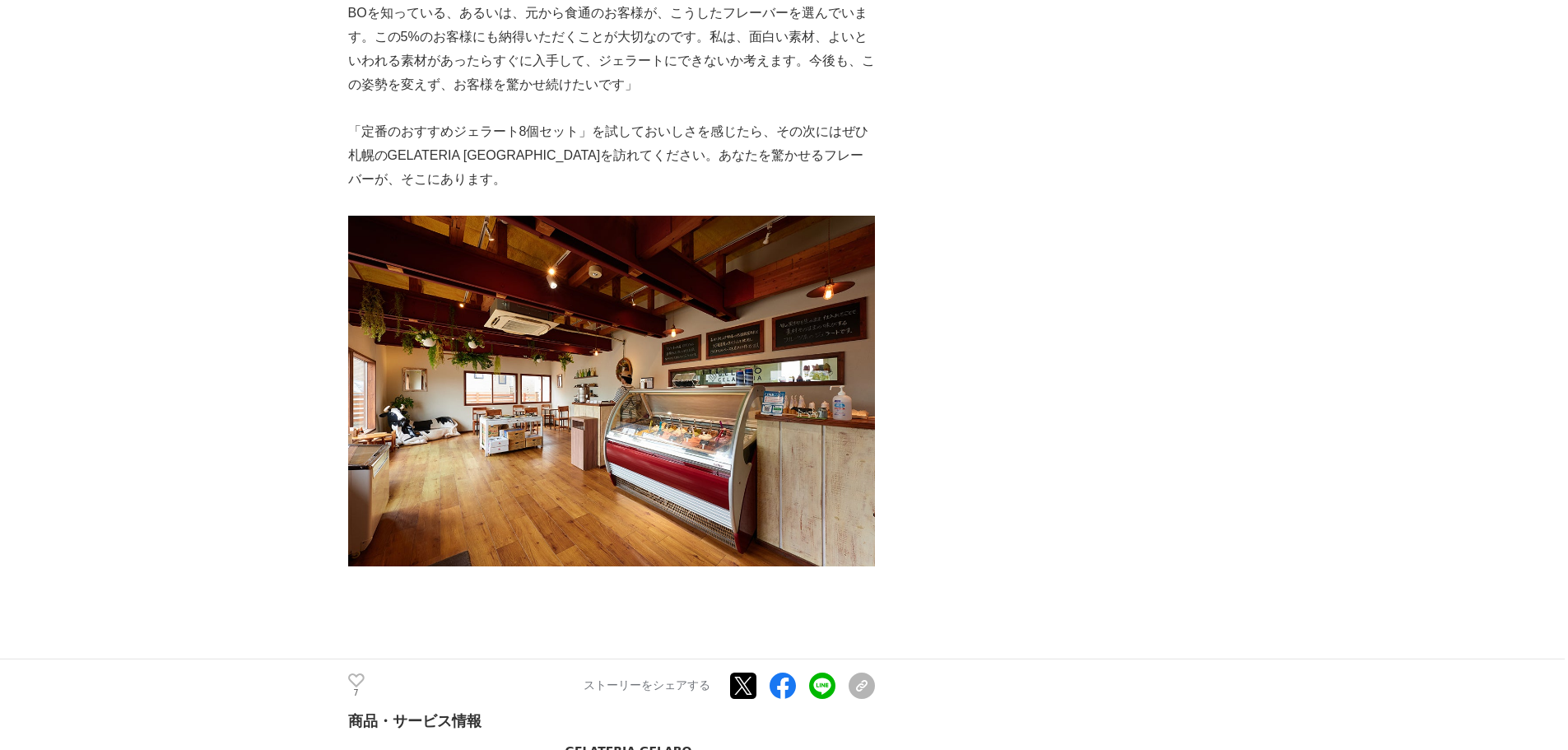
scroll to position [6505, 0]
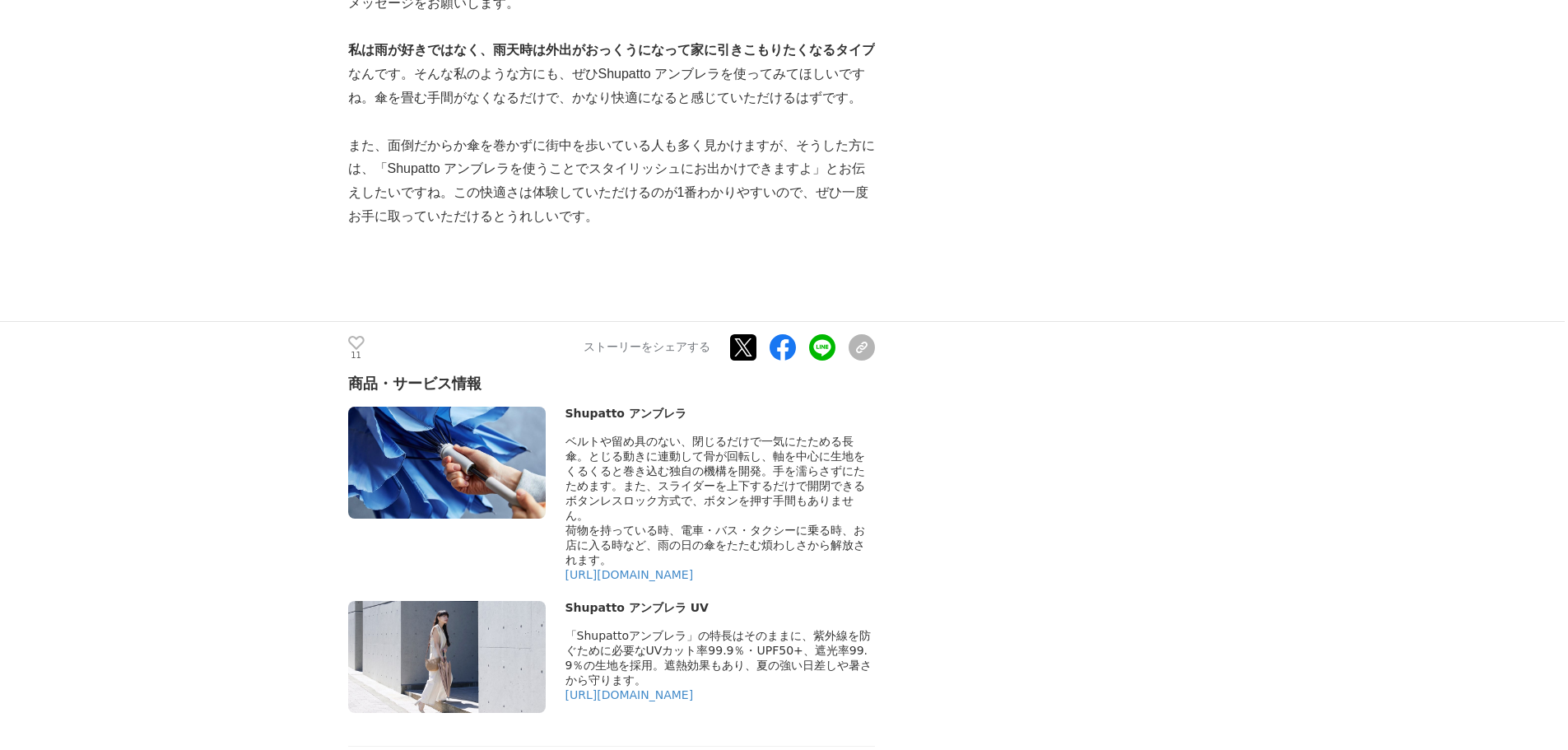
scroll to position [10210, 0]
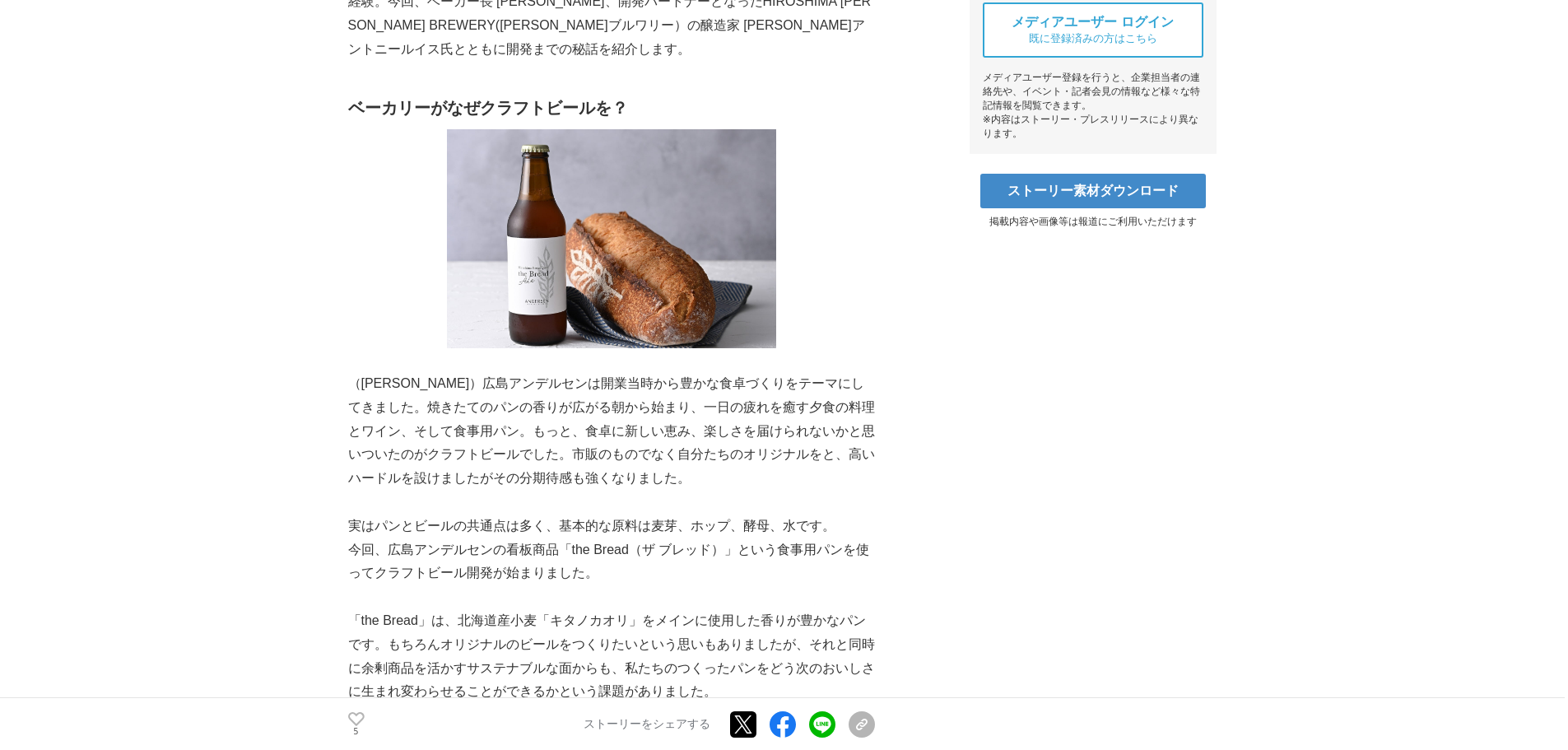
scroll to position [741, 0]
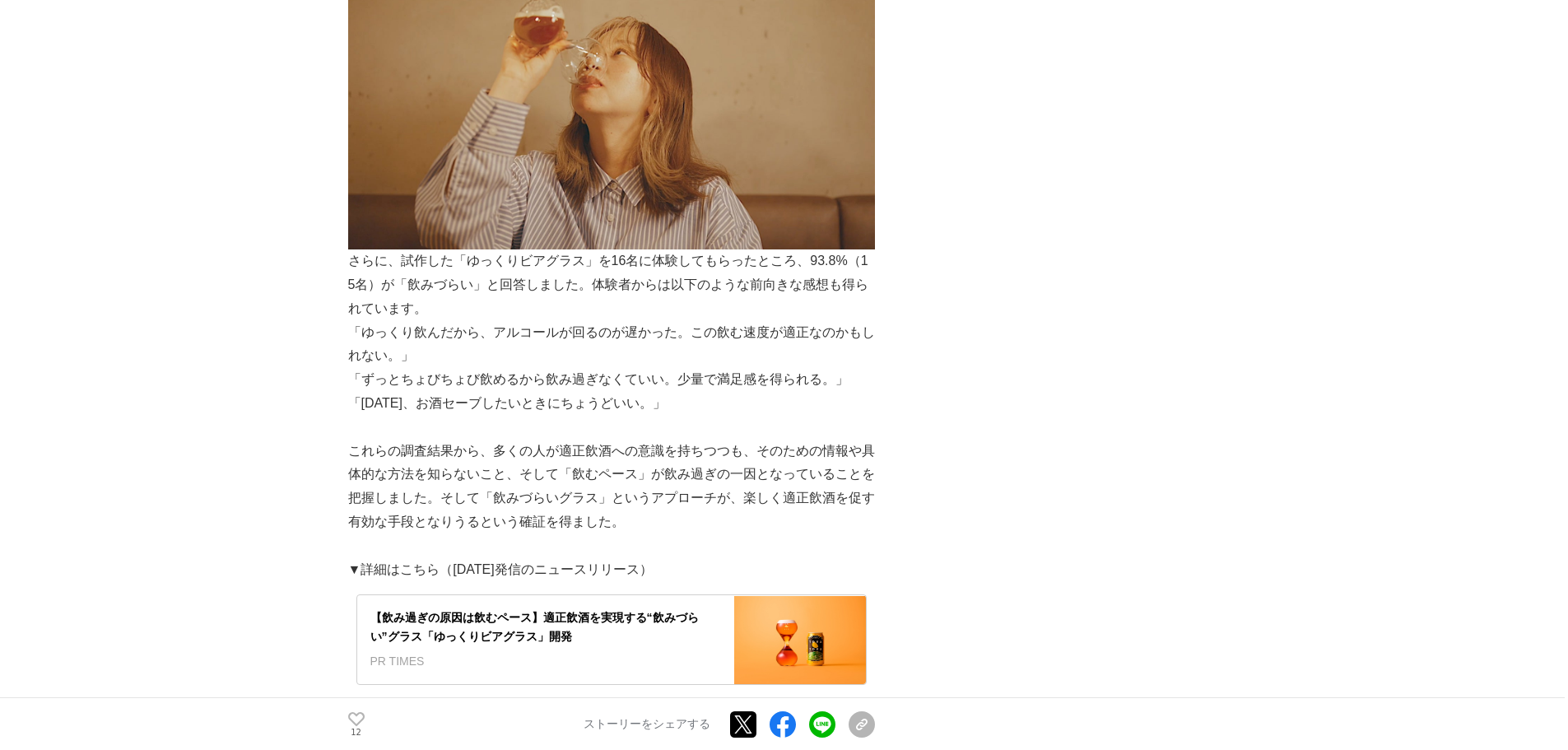
scroll to position [5352, 0]
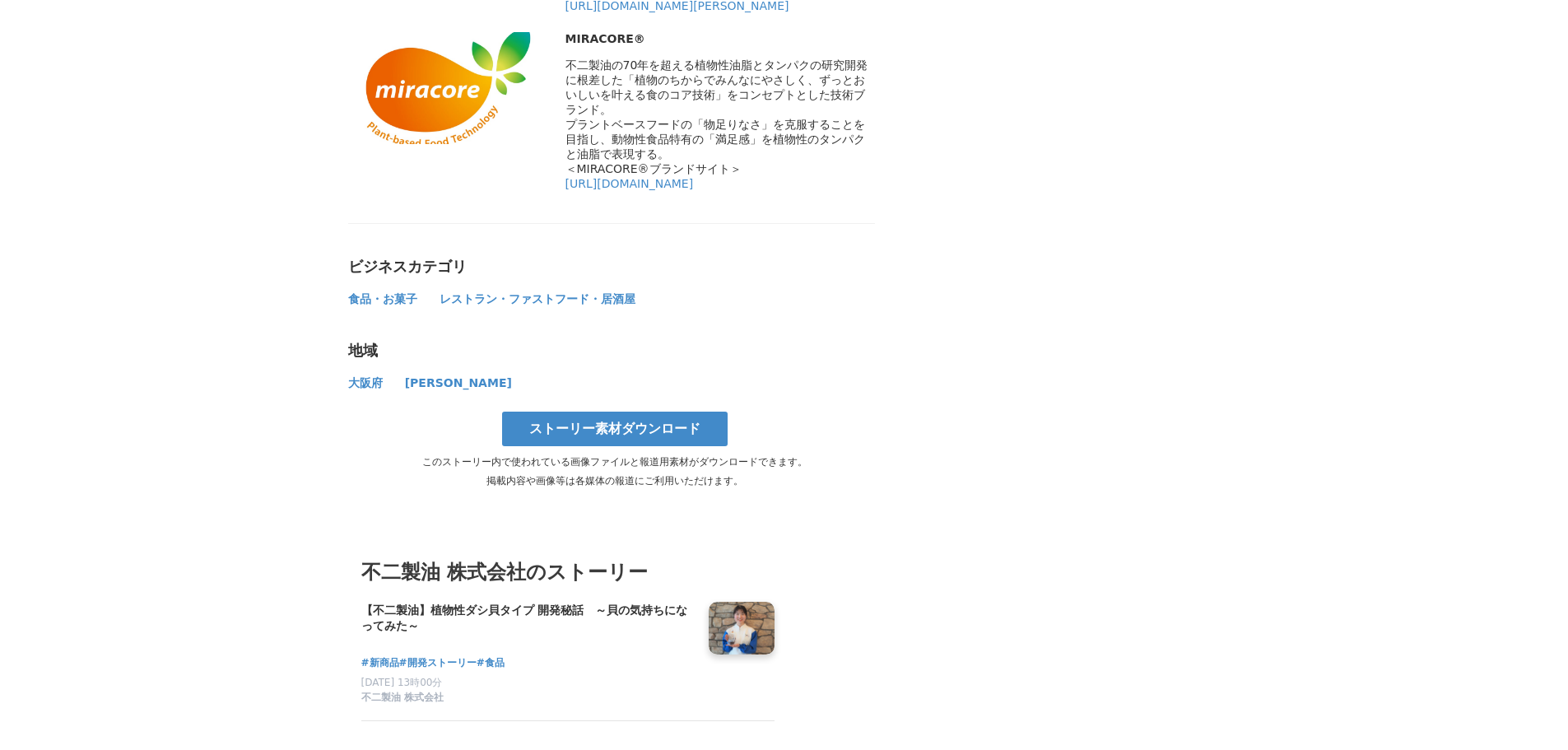
scroll to position [6505, 0]
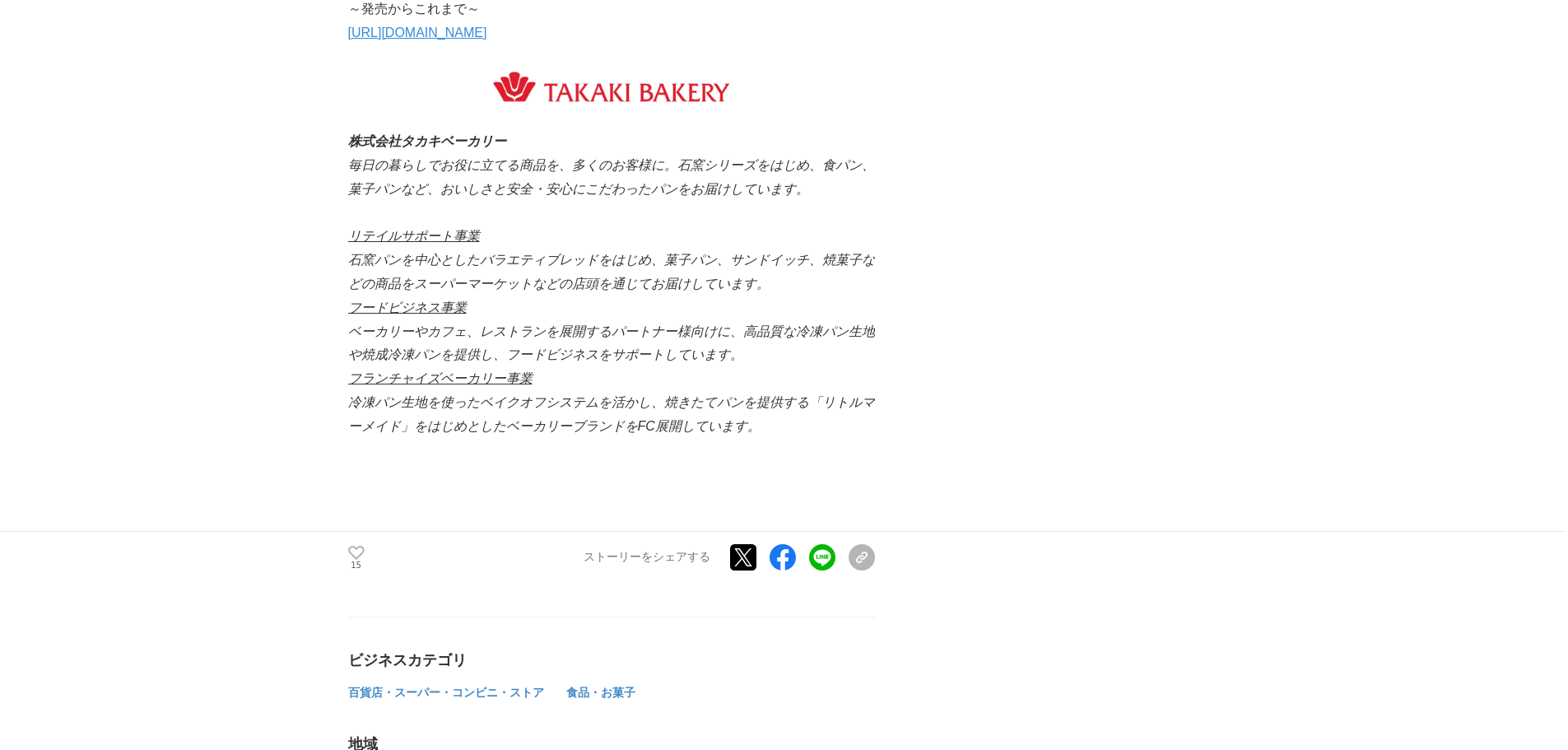
scroll to position [8398, 0]
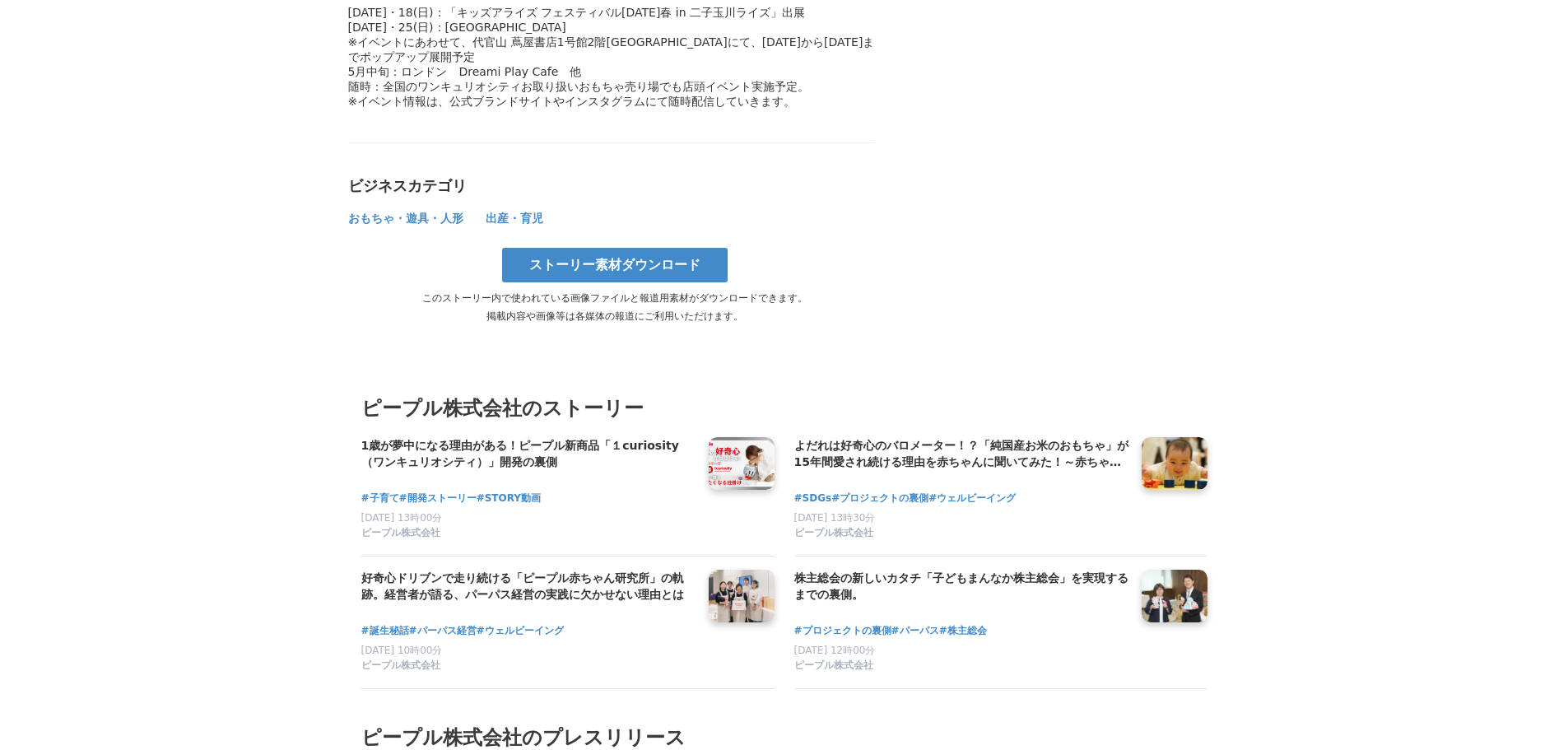
scroll to position [5105, 0]
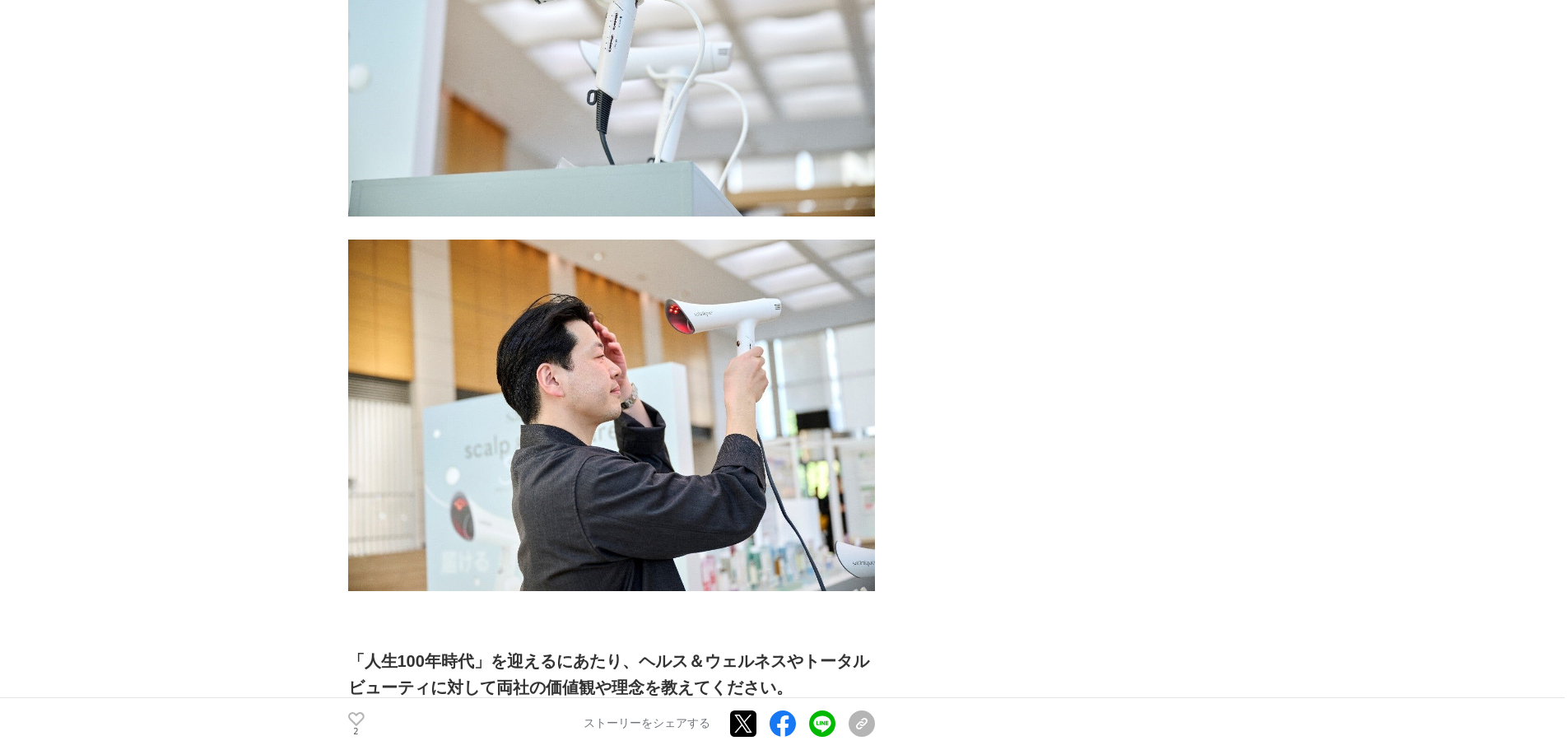
scroll to position [6092, 0]
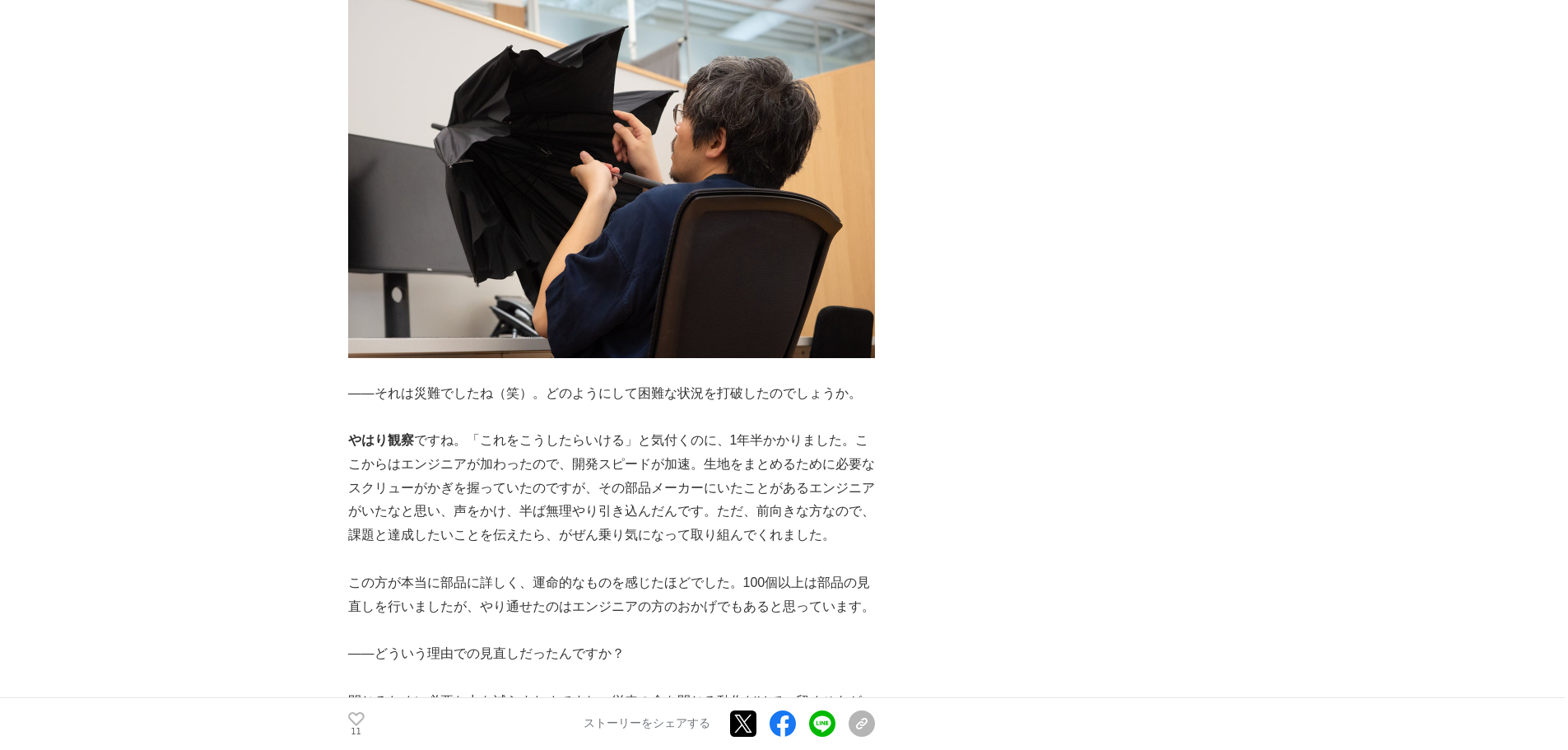
scroll to position [3622, 0]
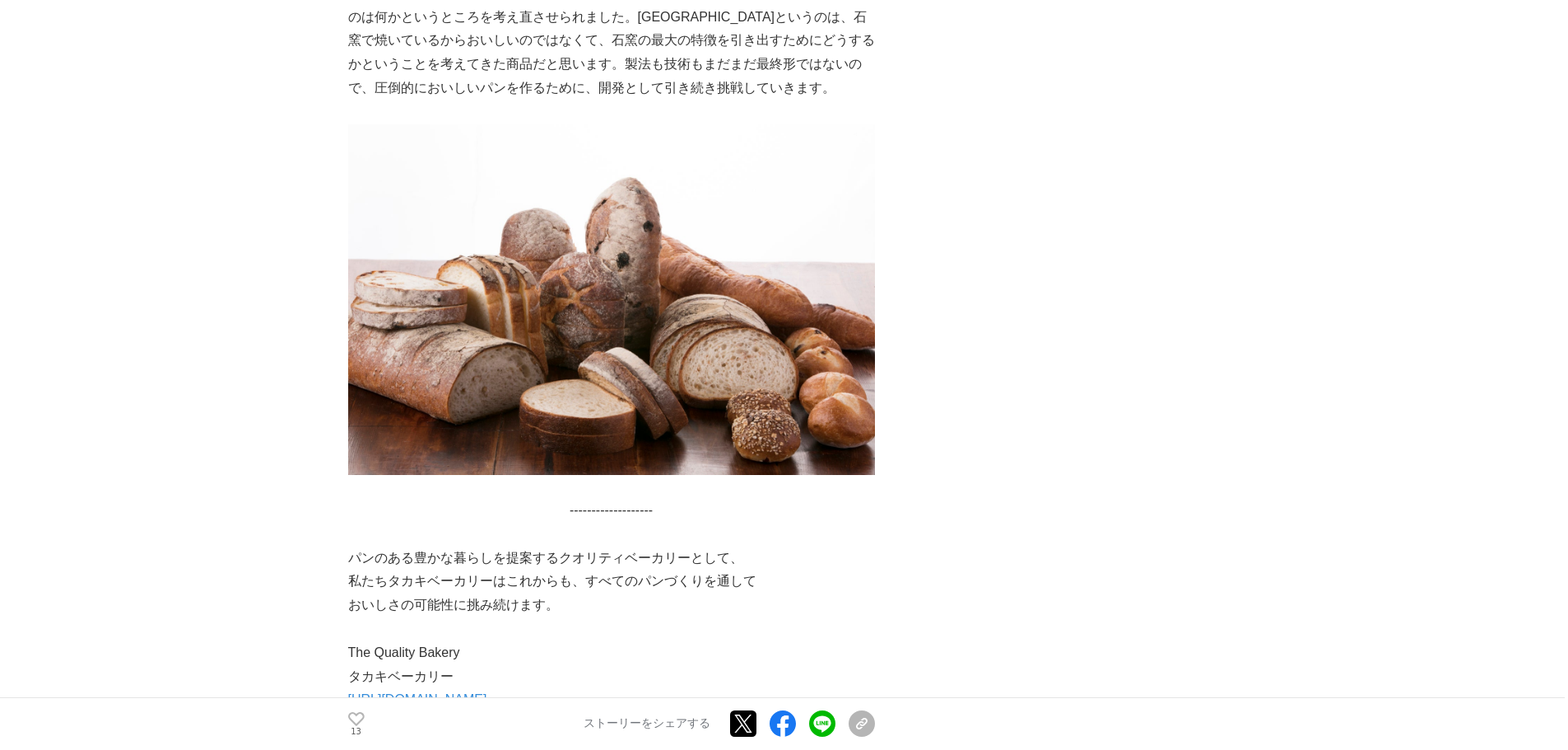
scroll to position [8563, 0]
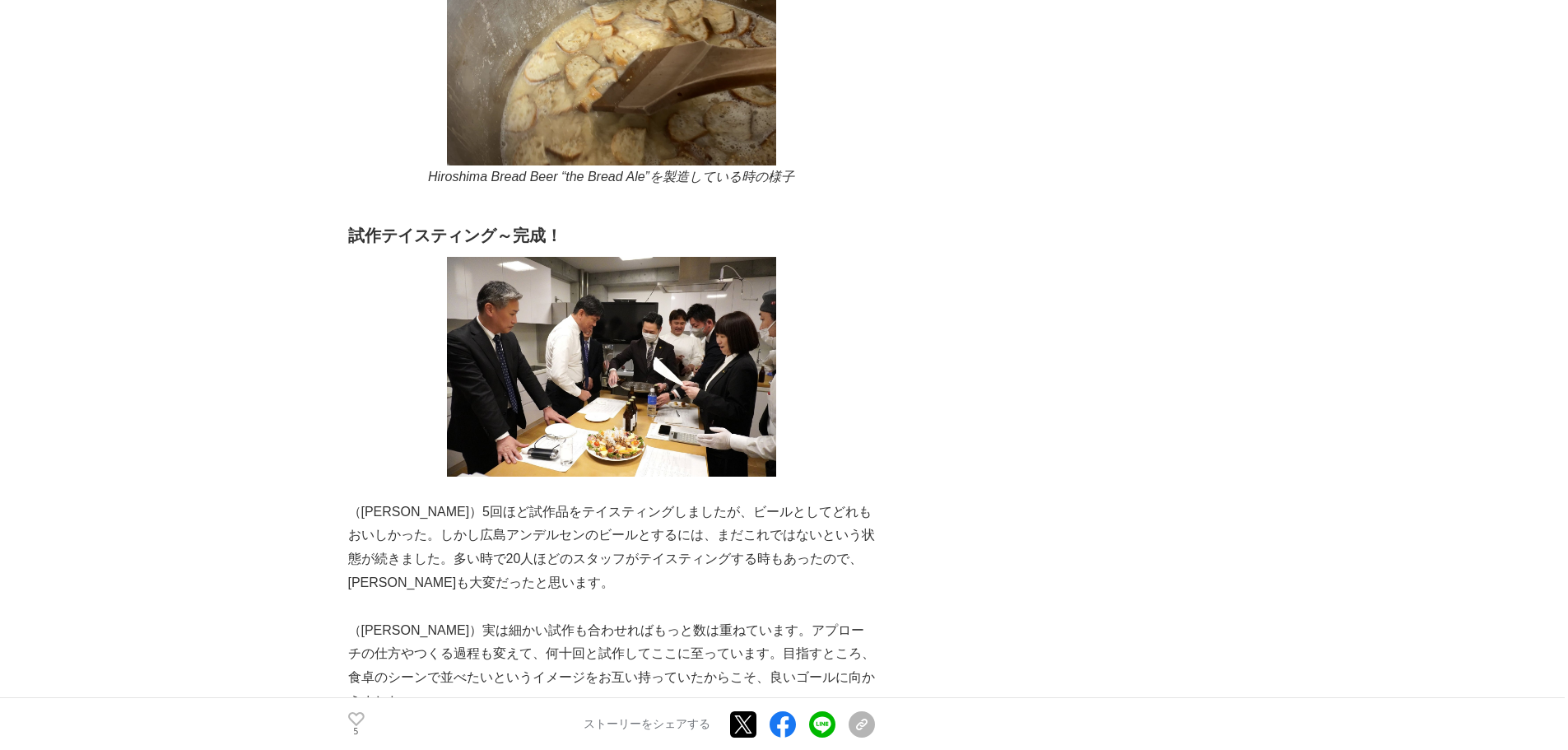
scroll to position [3540, 0]
